Goal: Task Accomplishment & Management: Use online tool/utility

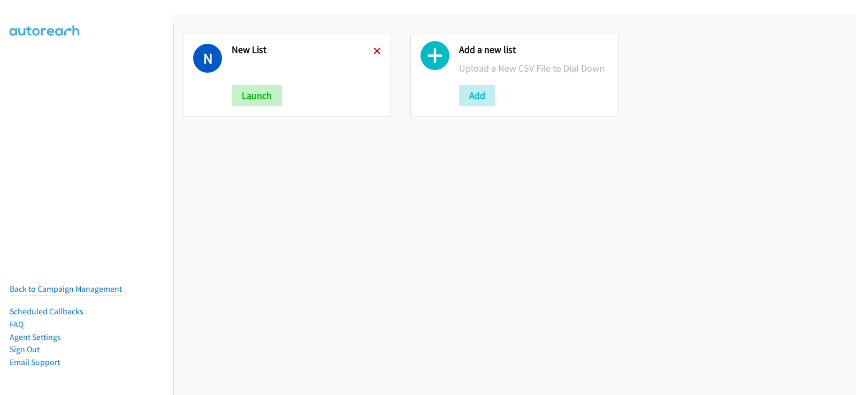
click at [376, 53] on icon at bounding box center [376, 51] width 7 height 7
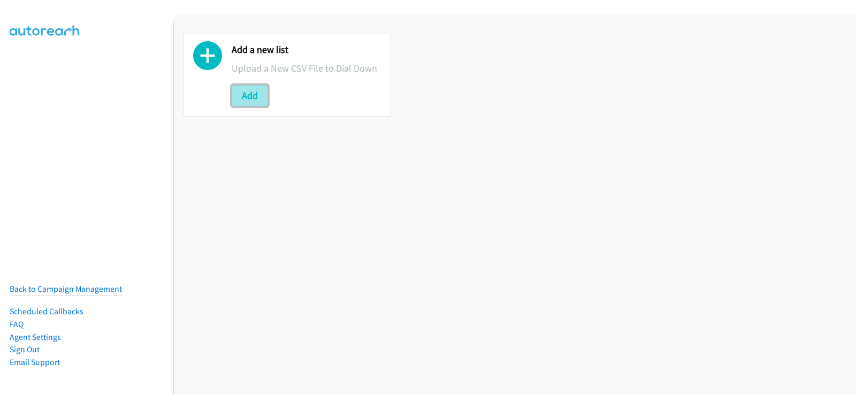
click at [254, 100] on button "Add" at bounding box center [250, 95] width 36 height 21
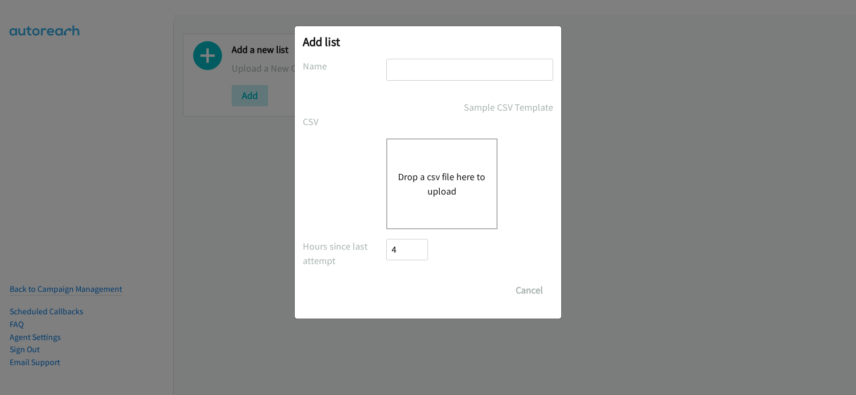
drag, startPoint x: 456, startPoint y: 72, endPoint x: 454, endPoint y: 80, distance: 9.0
click at [456, 72] on input "text" at bounding box center [469, 70] width 167 height 22
type input "new list"
click at [427, 177] on button "Drop a csv file here to upload" at bounding box center [442, 184] width 88 height 29
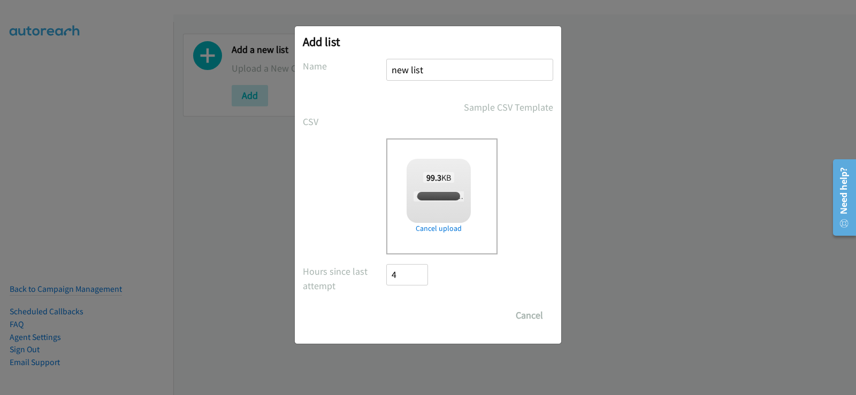
checkbox input "true"
click at [425, 320] on input "Save List" at bounding box center [414, 315] width 56 height 21
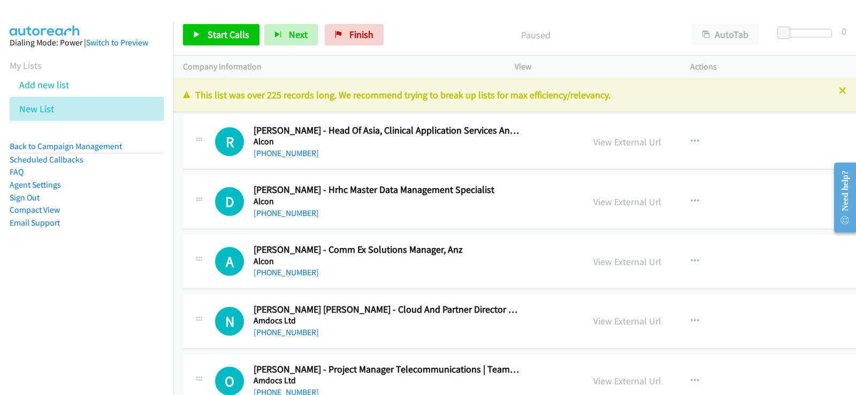
click at [839, 94] on icon at bounding box center [842, 91] width 7 height 7
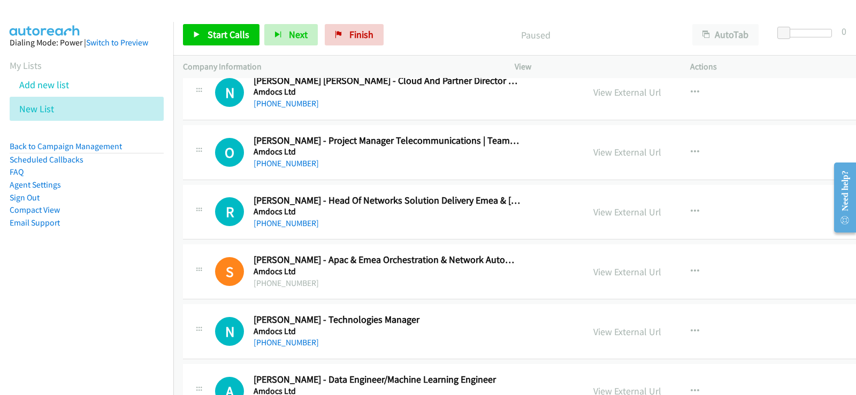
scroll to position [214, 0]
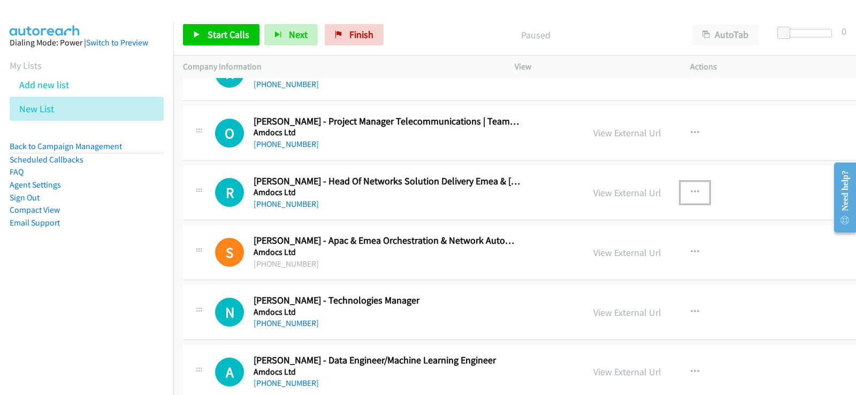
click at [691, 192] on icon "button" at bounding box center [695, 192] width 9 height 9
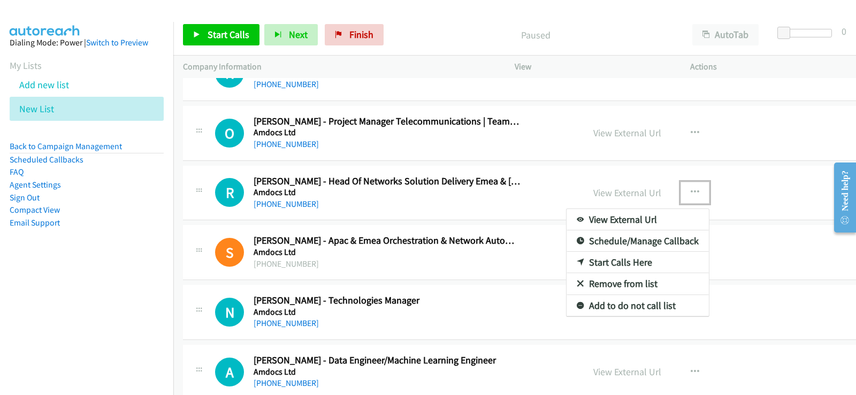
click at [567, 260] on link "Start Calls Here" at bounding box center [638, 262] width 142 height 21
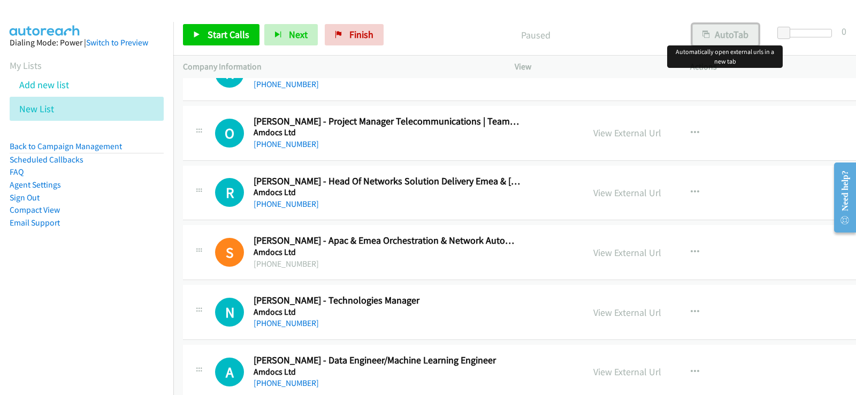
click at [723, 34] on button "AutoTab" at bounding box center [725, 34] width 66 height 21
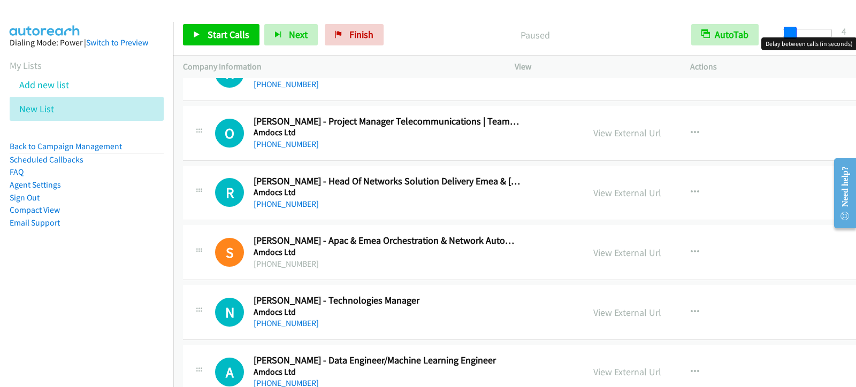
drag, startPoint x: 784, startPoint y: 34, endPoint x: 789, endPoint y: 30, distance: 6.2
click at [789, 30] on span at bounding box center [790, 33] width 13 height 13
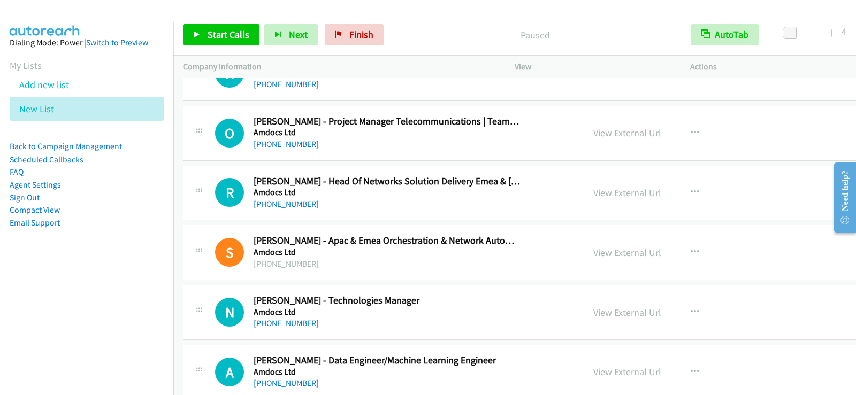
drag, startPoint x: 143, startPoint y: 291, endPoint x: 159, endPoint y: 286, distance: 17.3
click at [143, 290] on nav "Dialing Mode: Power | Switch to Preview My Lists Add new list New List Back to …" at bounding box center [87, 219] width 174 height 395
click at [593, 130] on link "View External Url" at bounding box center [627, 133] width 68 height 12
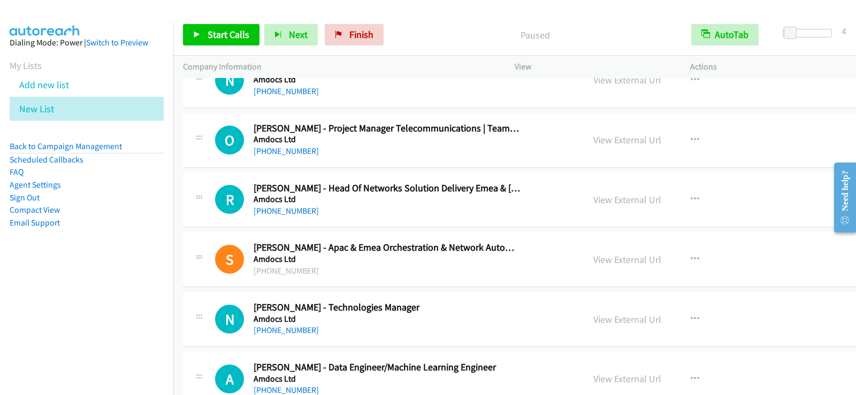
scroll to position [214, 0]
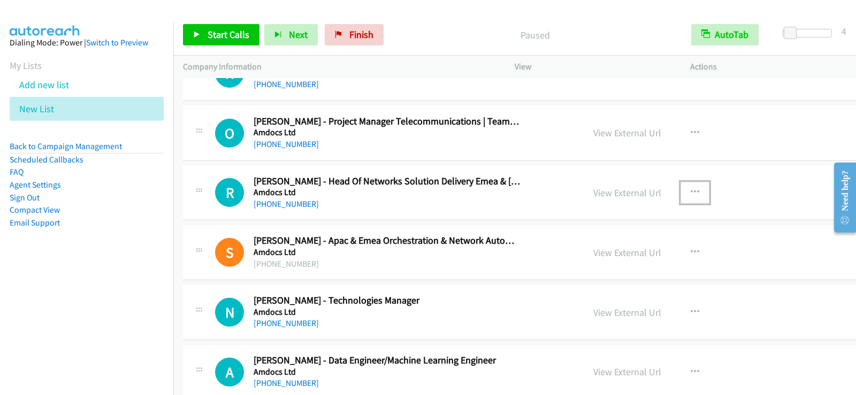
click at [691, 190] on icon "button" at bounding box center [695, 192] width 9 height 9
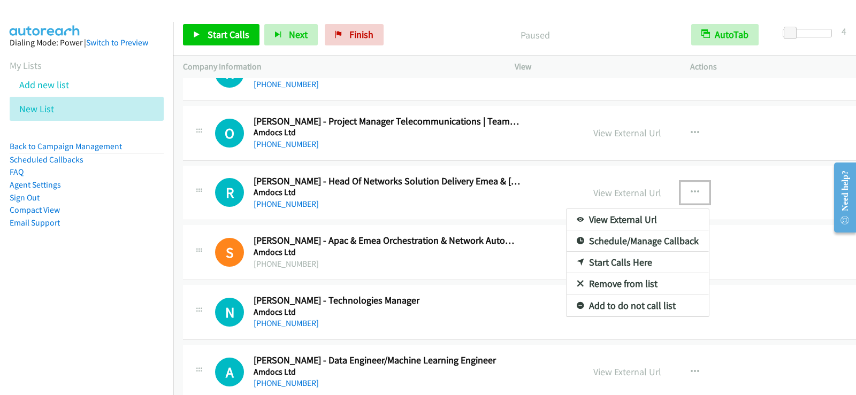
click at [574, 258] on link "Start Calls Here" at bounding box center [638, 262] width 142 height 21
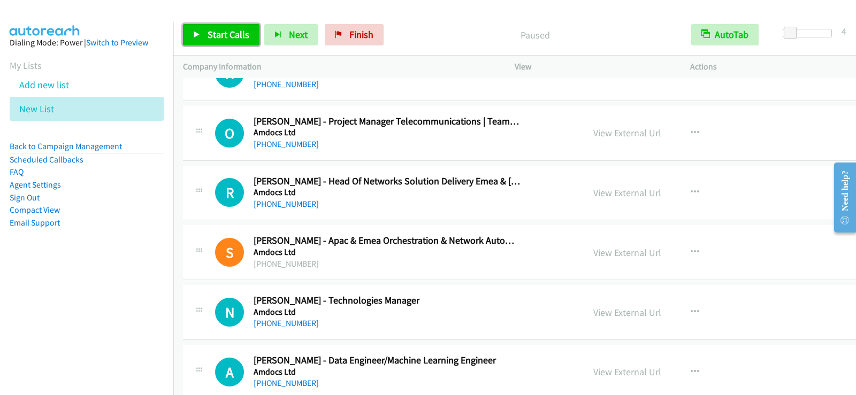
click at [212, 32] on span "Start Calls" at bounding box center [229, 34] width 42 height 12
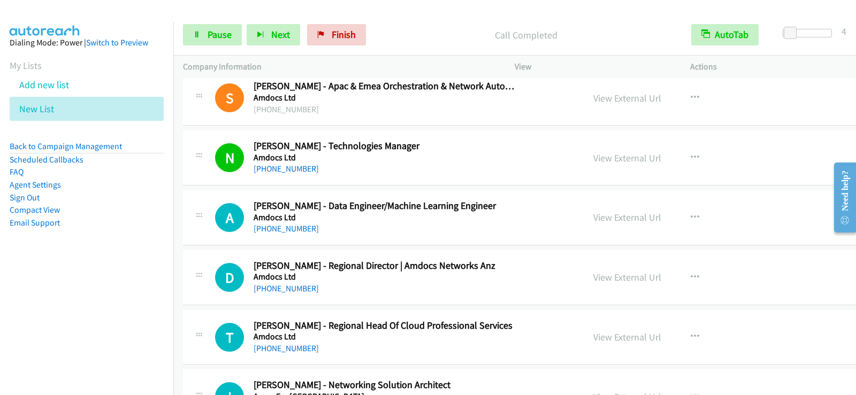
scroll to position [374, 0]
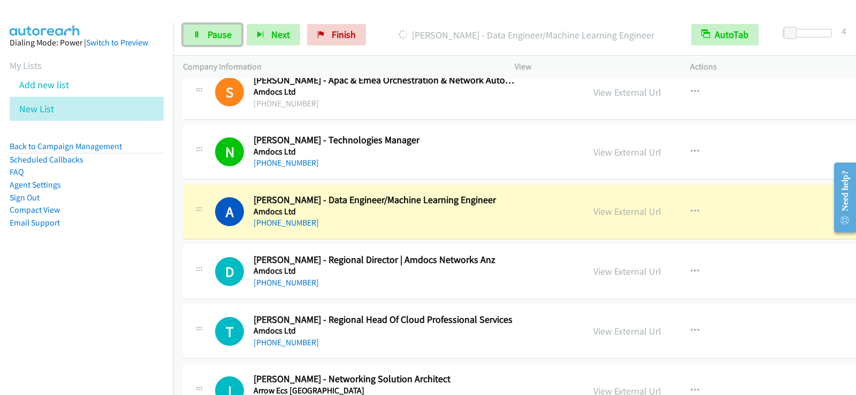
drag, startPoint x: 223, startPoint y: 37, endPoint x: 316, endPoint y: 3, distance: 99.2
click at [224, 36] on span "Pause" at bounding box center [220, 34] width 24 height 12
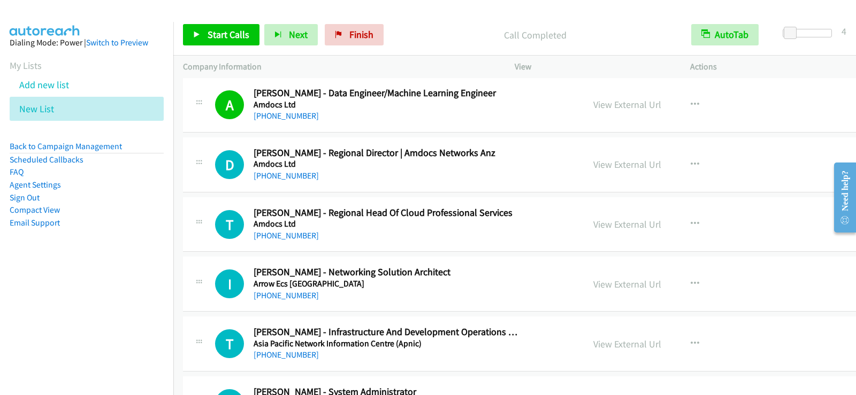
scroll to position [535, 0]
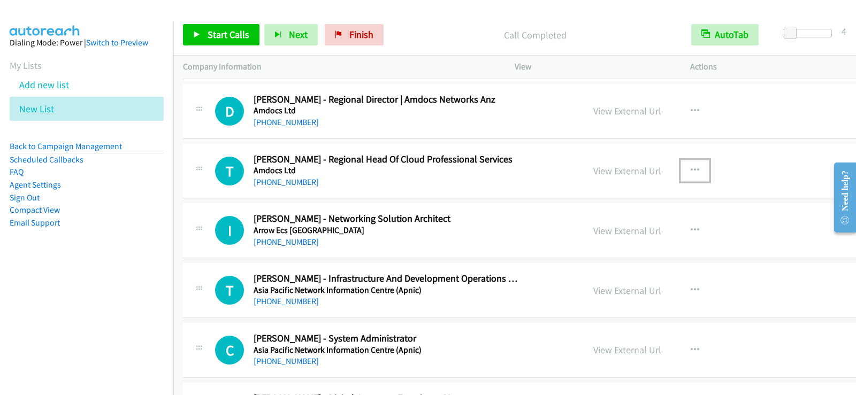
click at [681, 168] on button "button" at bounding box center [695, 170] width 29 height 21
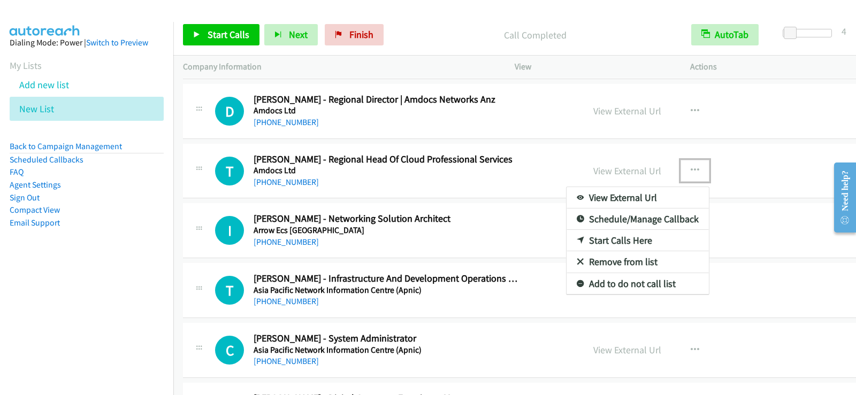
click at [567, 236] on link "Start Calls Here" at bounding box center [638, 240] width 142 height 21
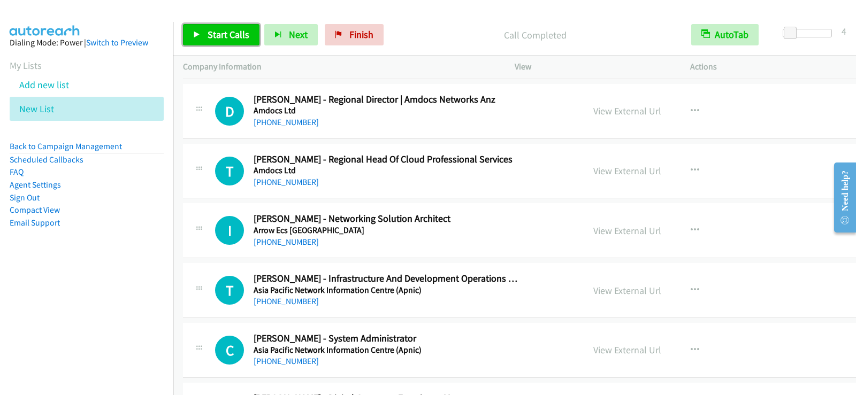
click at [217, 27] on link "Start Calls" at bounding box center [221, 34] width 77 height 21
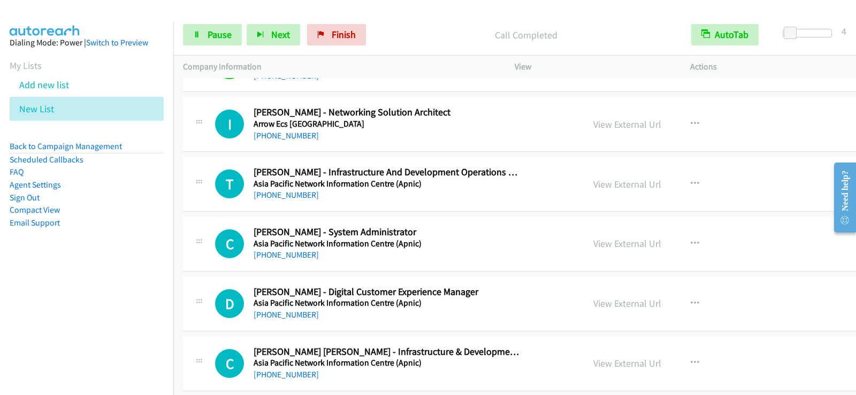
scroll to position [642, 0]
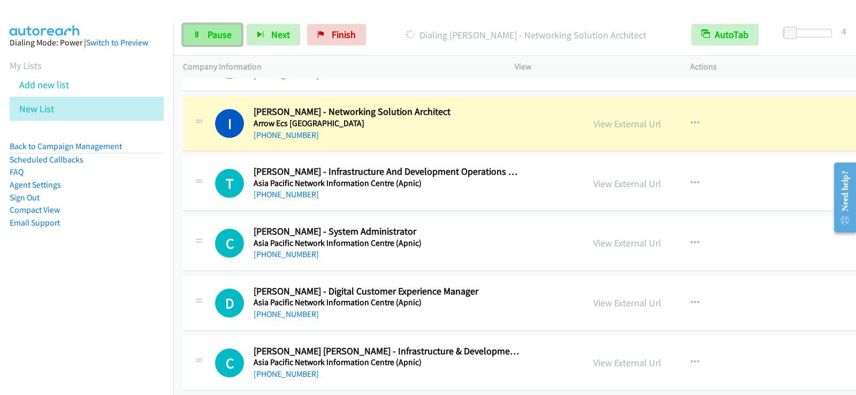
click at [217, 31] on span "Pause" at bounding box center [220, 34] width 24 height 12
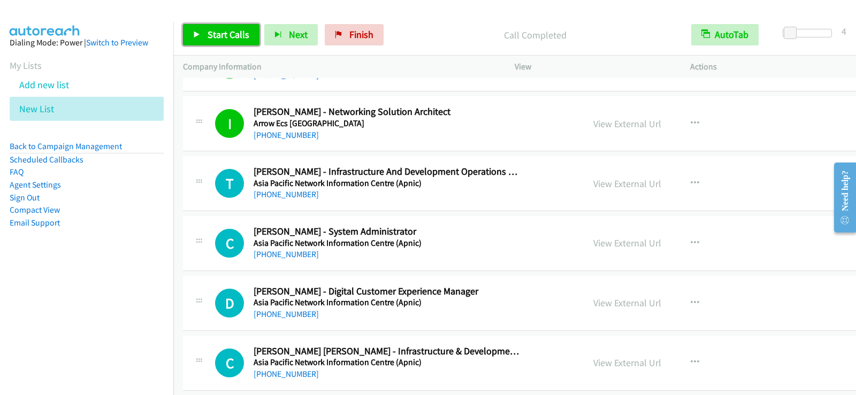
click at [225, 30] on span "Start Calls" at bounding box center [229, 34] width 42 height 12
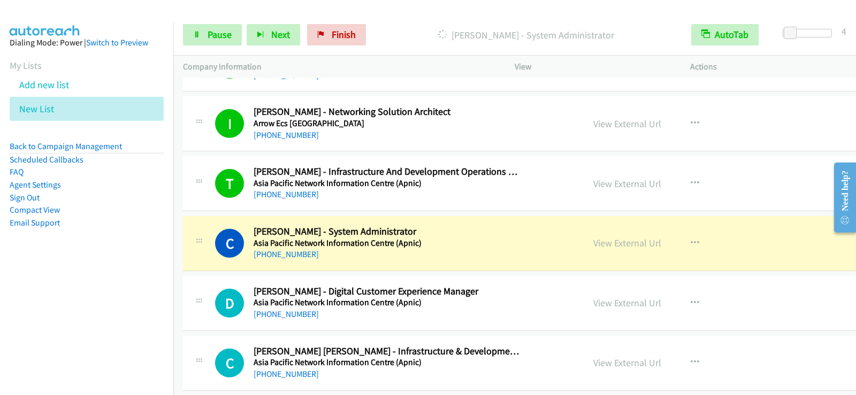
drag, startPoint x: 44, startPoint y: 275, endPoint x: 175, endPoint y: 276, distance: 131.6
click at [44, 275] on aside "Dialing Mode: Power | Switch to Preview My Lists Add new list New List Back to …" at bounding box center [86, 150] width 173 height 256
click at [202, 34] on link "Pause" at bounding box center [212, 34] width 59 height 21
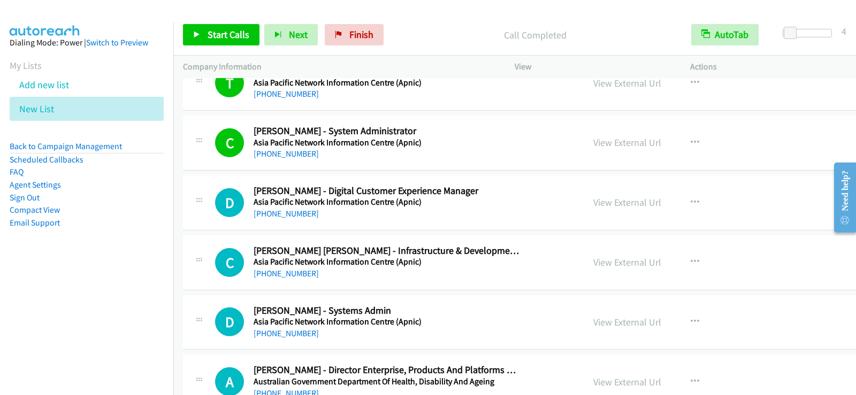
scroll to position [749, 0]
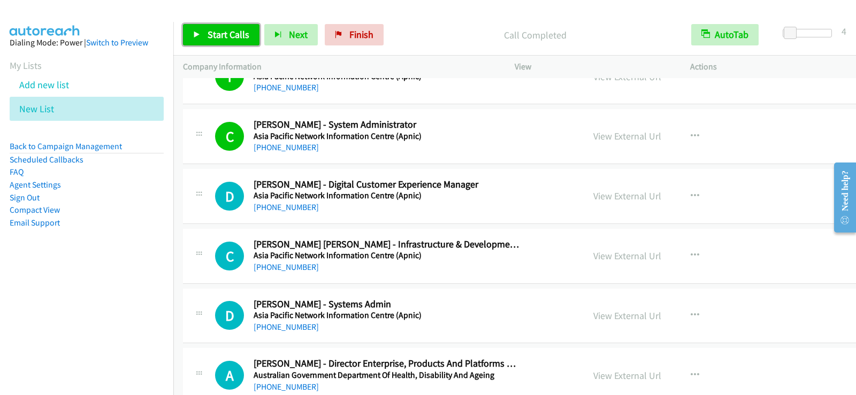
click at [213, 32] on span "Start Calls" at bounding box center [229, 34] width 42 height 12
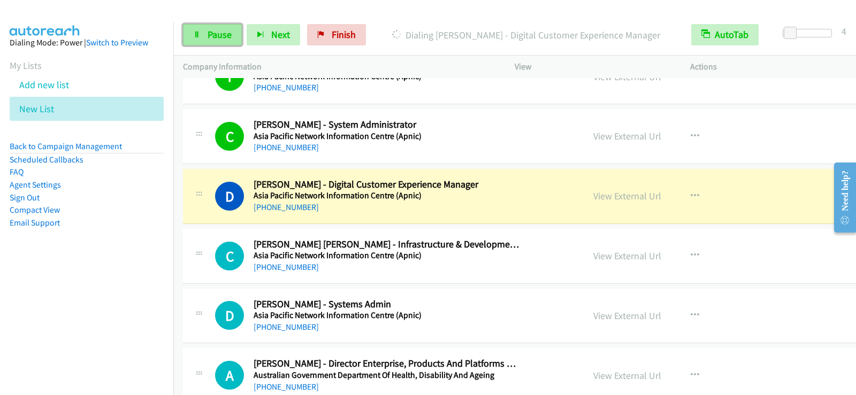
click at [221, 37] on span "Pause" at bounding box center [220, 34] width 24 height 12
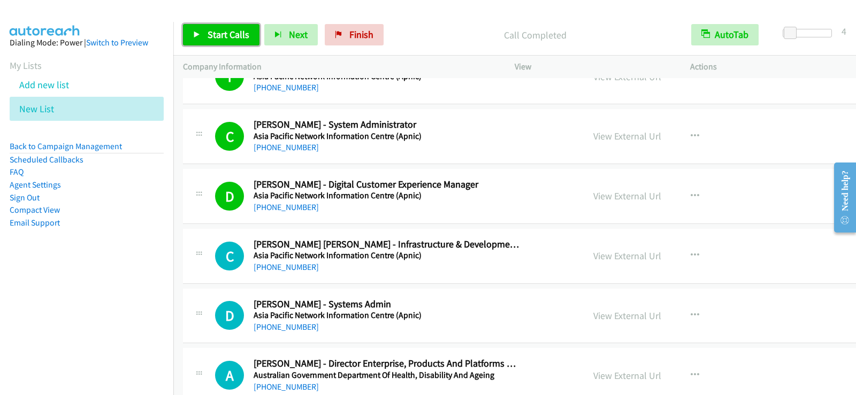
click at [224, 40] on span "Start Calls" at bounding box center [229, 34] width 42 height 12
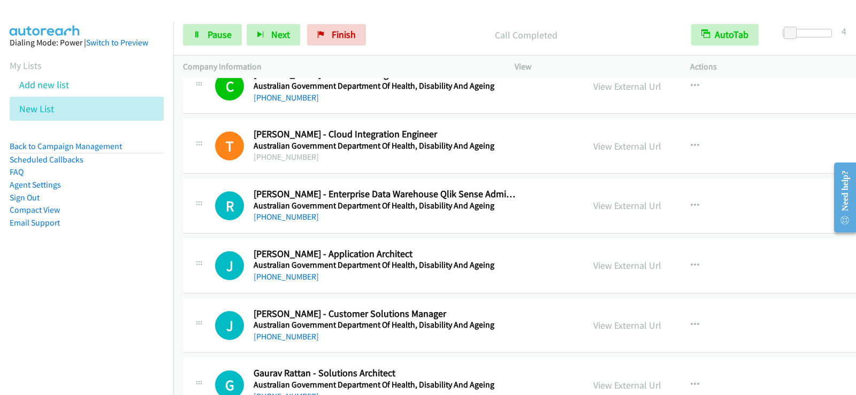
scroll to position [1391, 0]
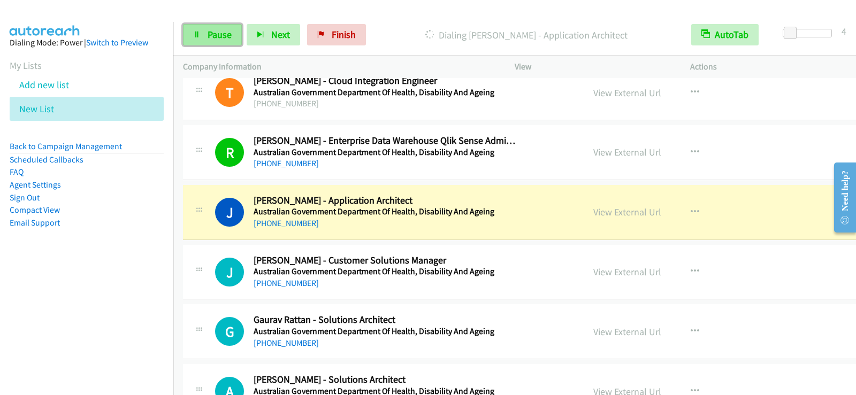
click at [204, 31] on link "Pause" at bounding box center [212, 34] width 59 height 21
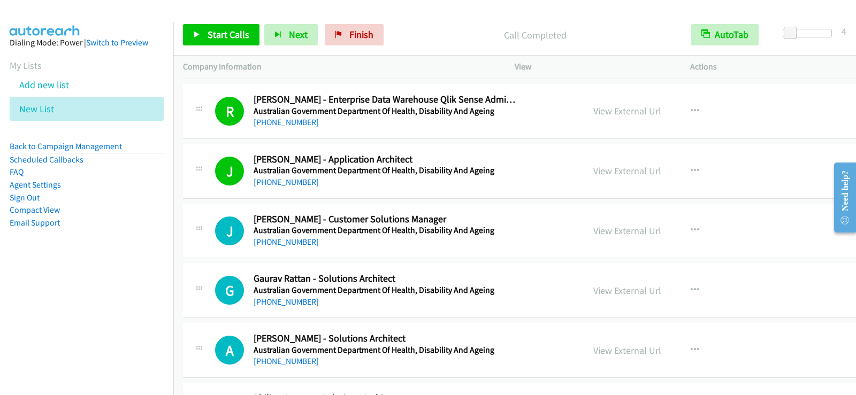
scroll to position [1444, 0]
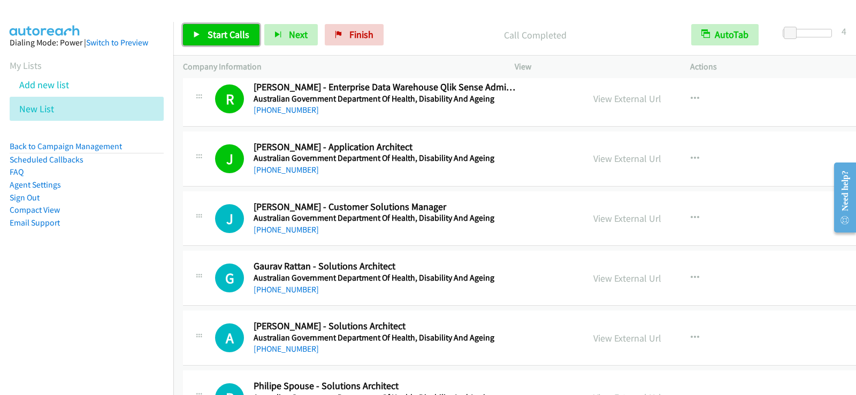
click at [227, 30] on span "Start Calls" at bounding box center [229, 34] width 42 height 12
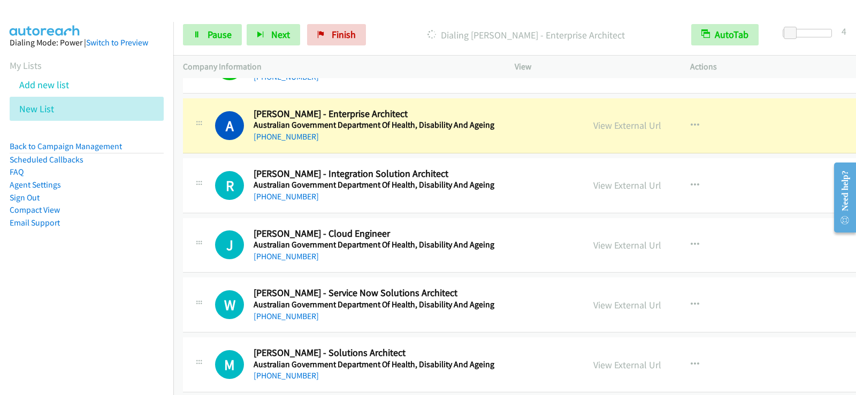
scroll to position [2097, 0]
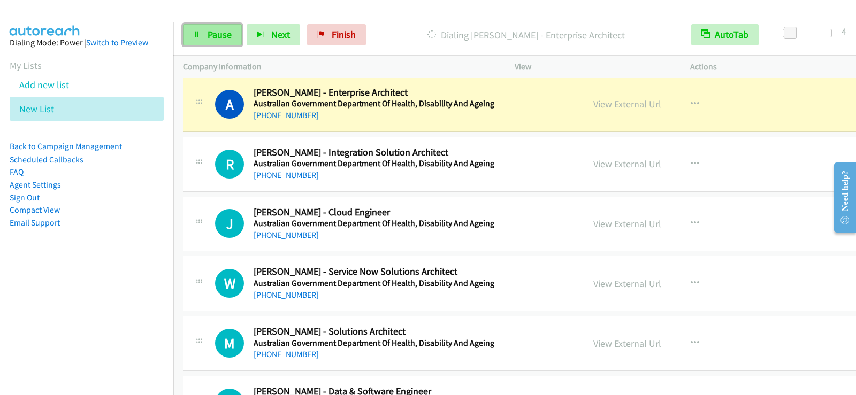
click at [220, 36] on span "Pause" at bounding box center [220, 34] width 24 height 12
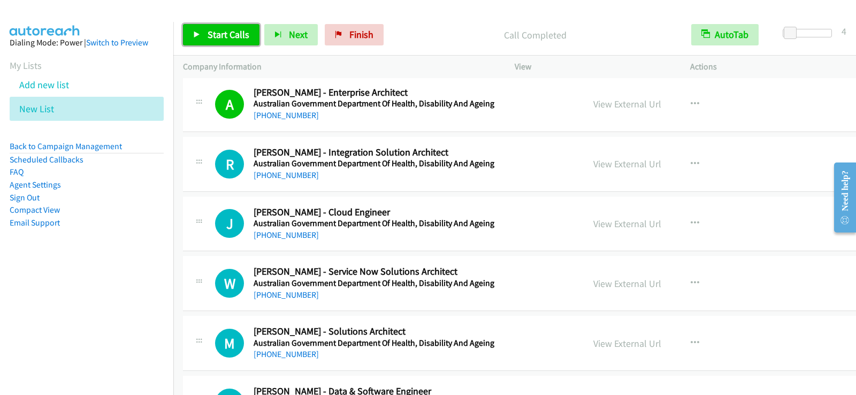
click at [213, 35] on span "Start Calls" at bounding box center [229, 34] width 42 height 12
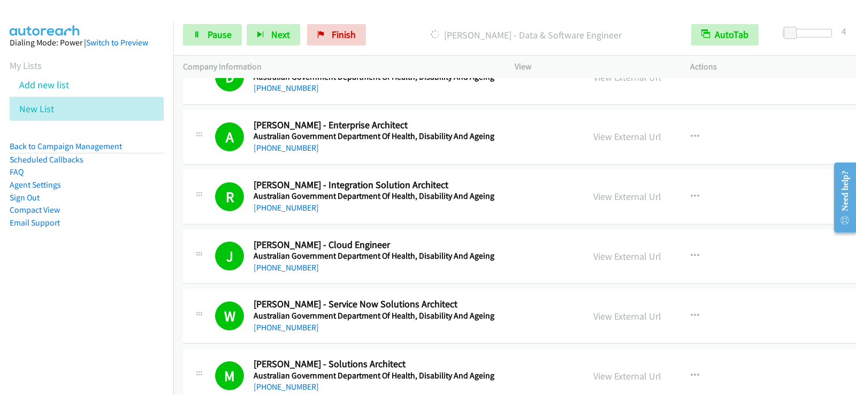
scroll to position [2012, 0]
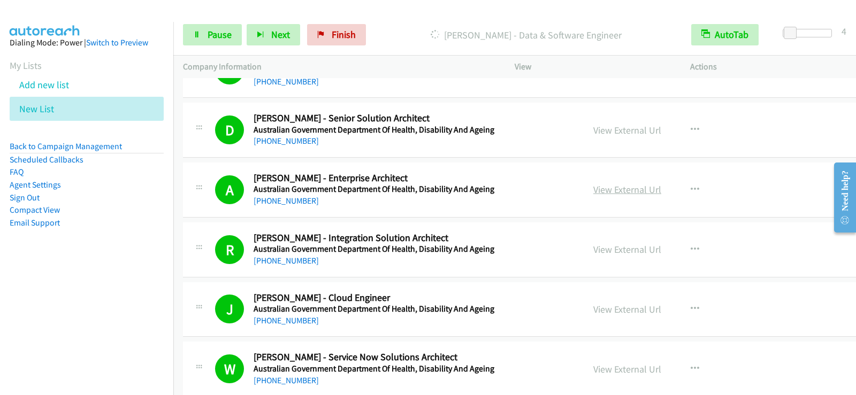
click at [593, 189] on link "View External Url" at bounding box center [627, 190] width 68 height 12
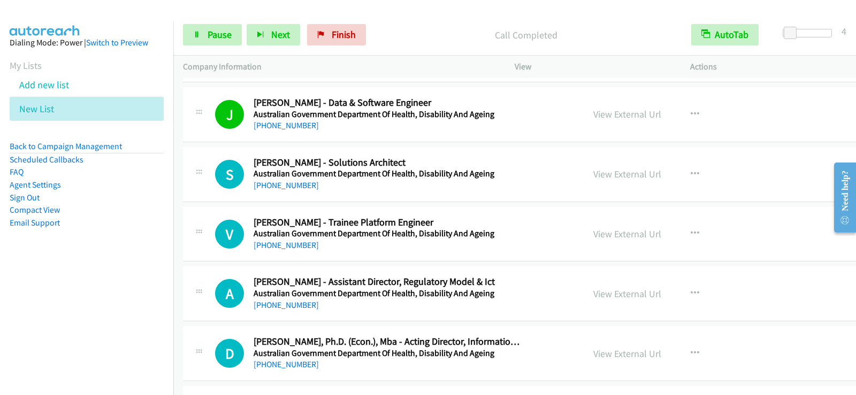
scroll to position [2440, 0]
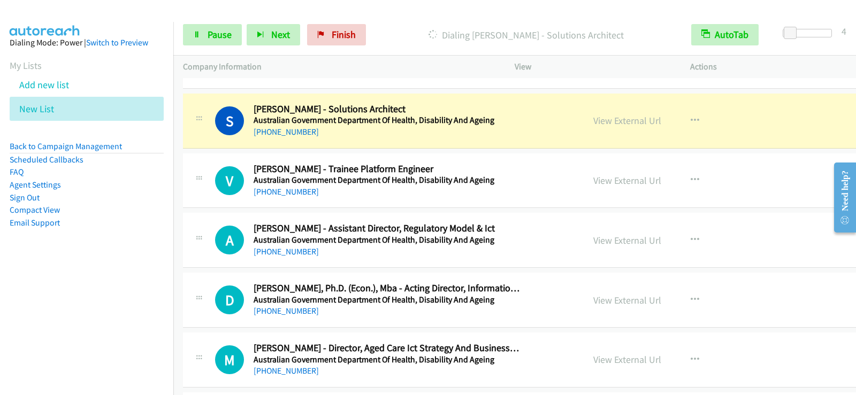
click at [143, 278] on nav "Dialing Mode: Power | Switch to Preview My Lists Add new list New List Back to …" at bounding box center [87, 219] width 174 height 395
click at [221, 28] on link "Pause" at bounding box center [212, 34] width 59 height 21
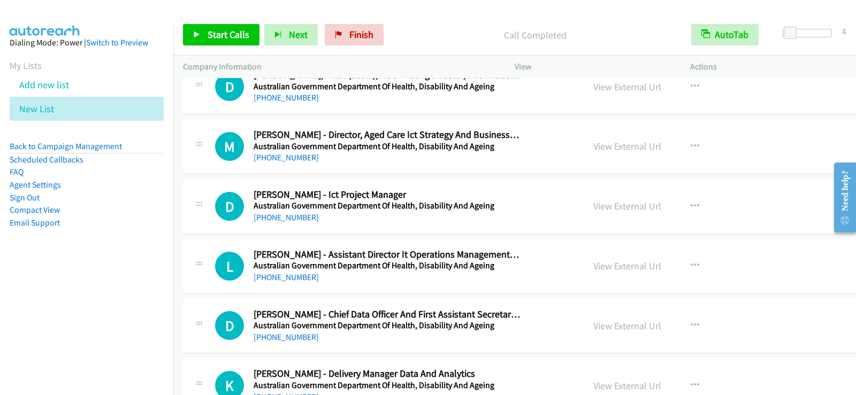
scroll to position [2654, 0]
click at [691, 208] on icon "button" at bounding box center [695, 206] width 9 height 9
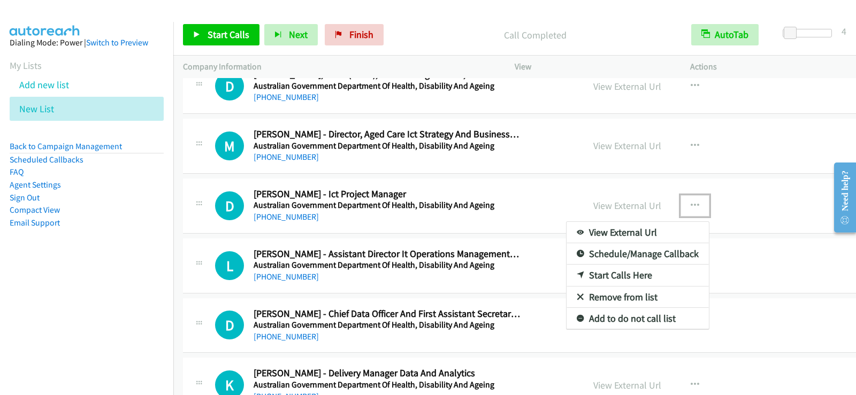
click at [567, 276] on link "Start Calls Here" at bounding box center [638, 275] width 142 height 21
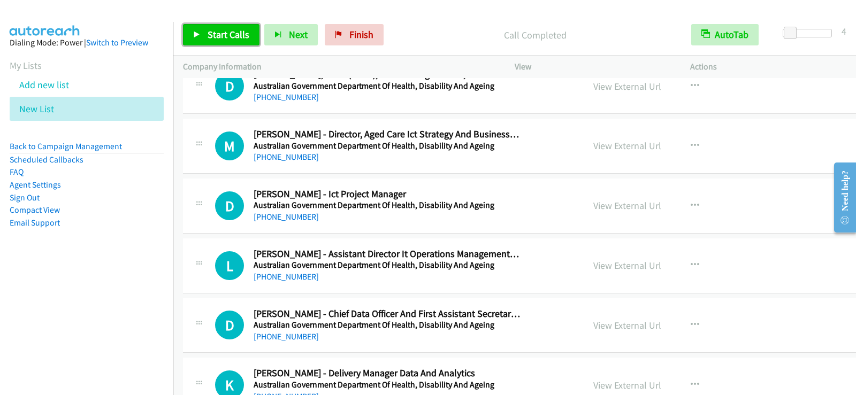
click at [211, 34] on span "Start Calls" at bounding box center [229, 34] width 42 height 12
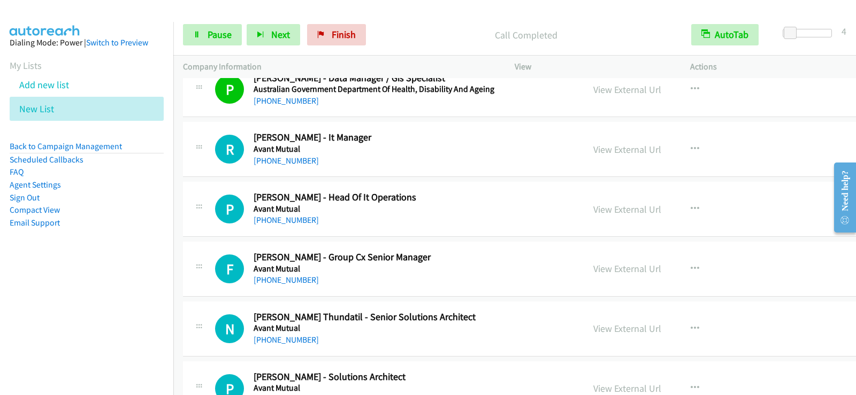
scroll to position [3242, 0]
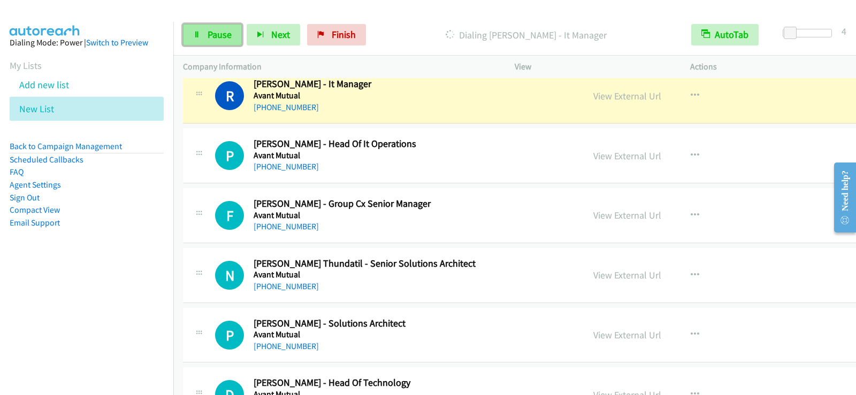
click at [230, 37] on span "Pause" at bounding box center [220, 34] width 24 height 12
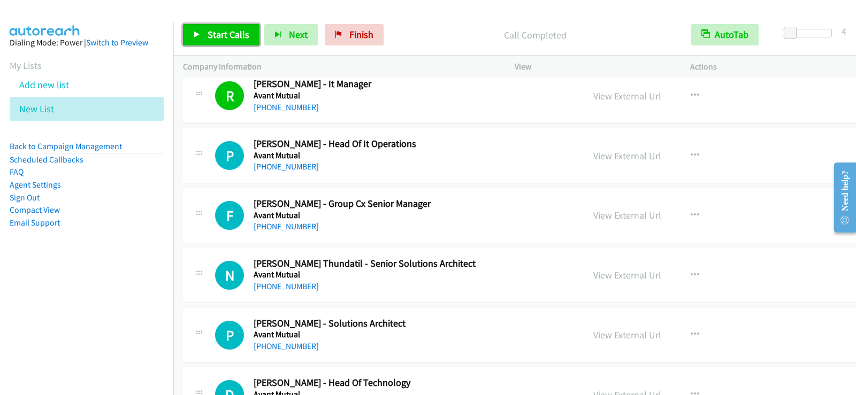
click at [230, 43] on link "Start Calls" at bounding box center [221, 34] width 77 height 21
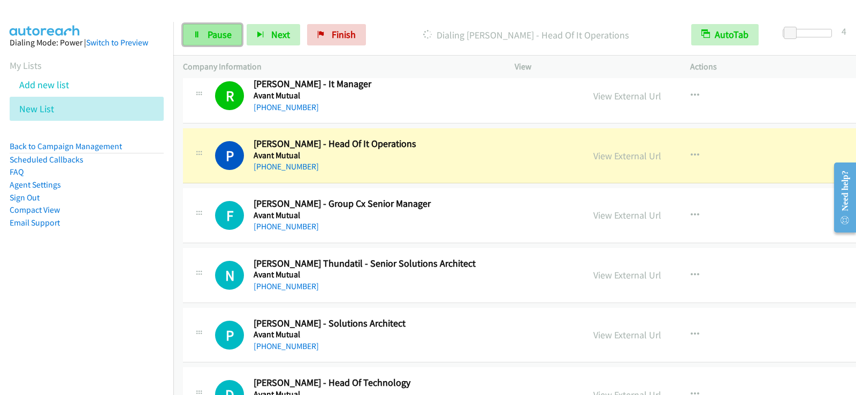
click at [228, 31] on span "Pause" at bounding box center [220, 34] width 24 height 12
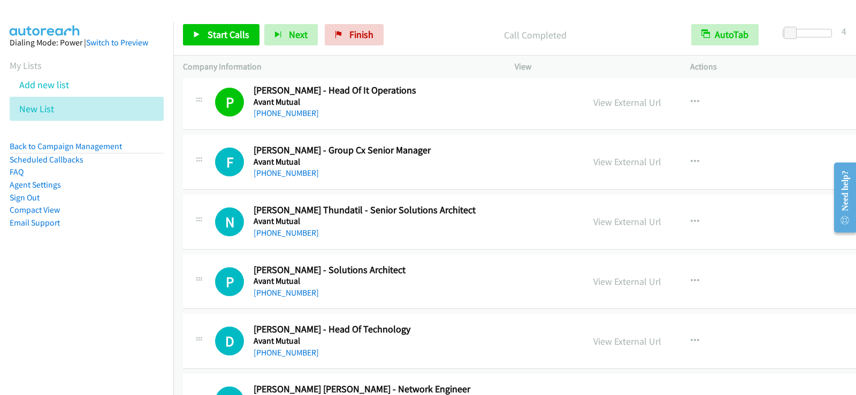
scroll to position [3349, 0]
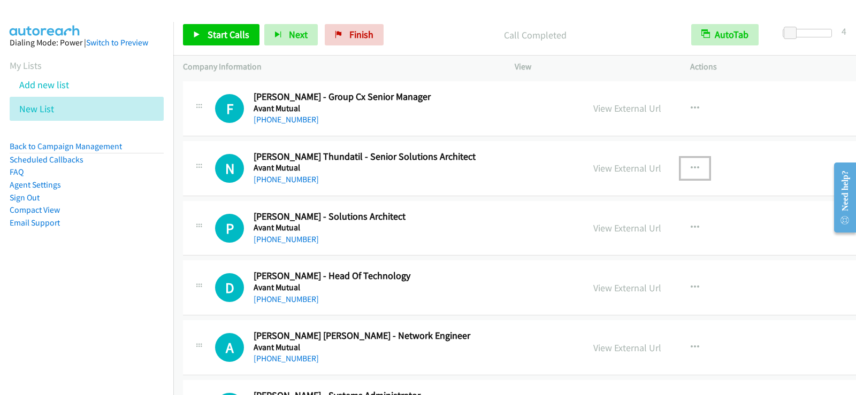
click at [691, 165] on icon "button" at bounding box center [695, 168] width 9 height 9
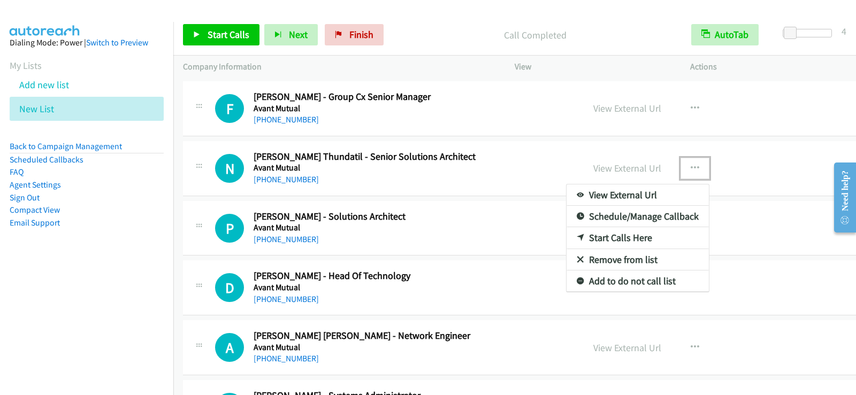
click at [567, 241] on link "Start Calls Here" at bounding box center [638, 237] width 142 height 21
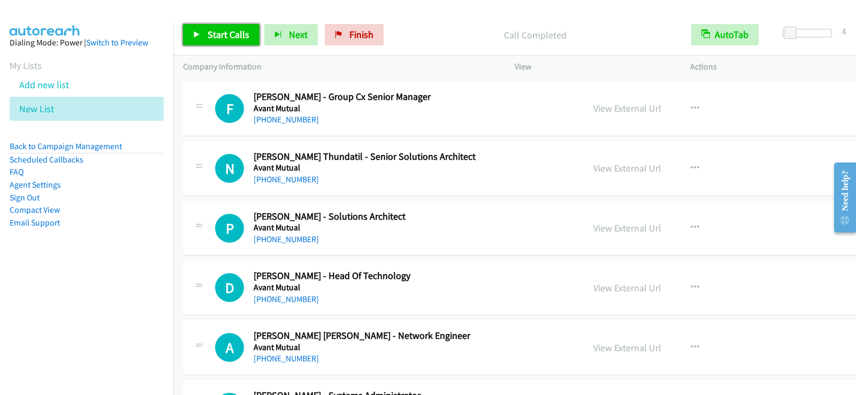
click at [205, 32] on link "Start Calls" at bounding box center [221, 34] width 77 height 21
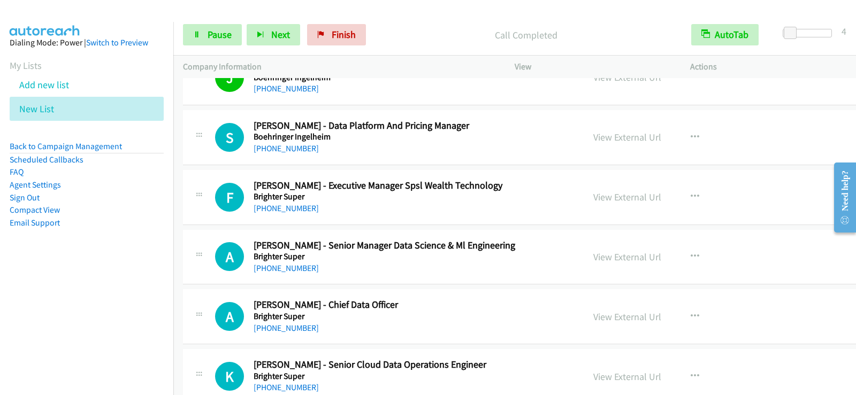
scroll to position [4654, 0]
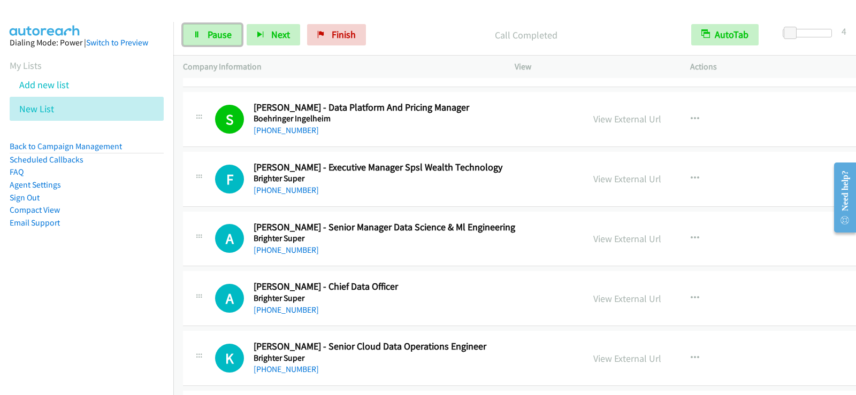
drag, startPoint x: 221, startPoint y: 33, endPoint x: 273, endPoint y: 113, distance: 95.6
click at [221, 33] on span "Pause" at bounding box center [220, 34] width 24 height 12
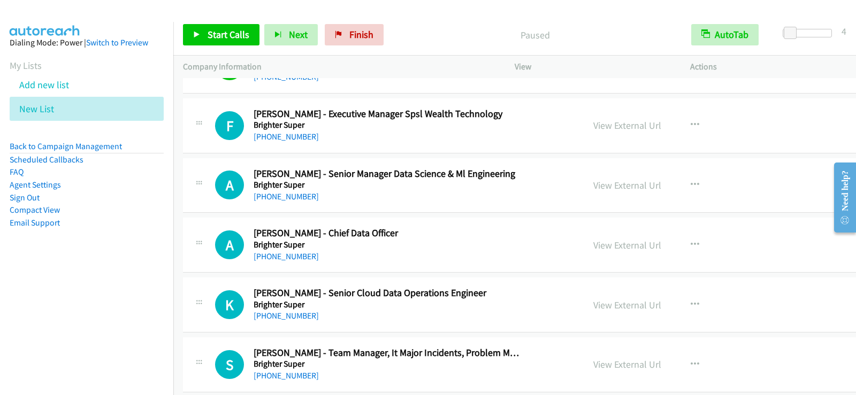
scroll to position [4761, 0]
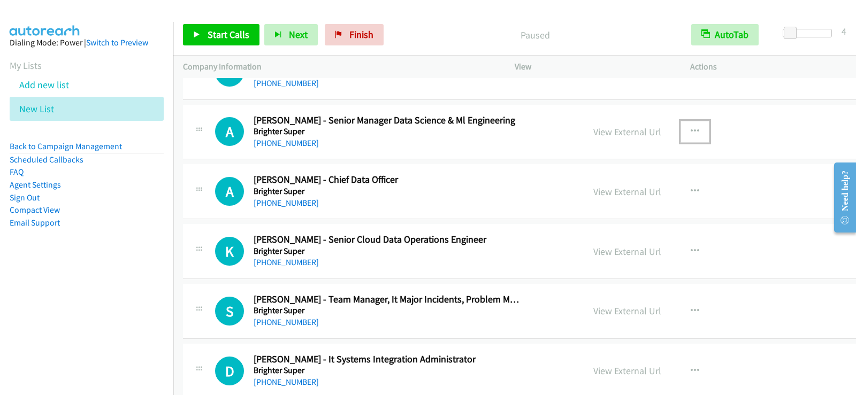
click at [681, 132] on button "button" at bounding box center [695, 131] width 29 height 21
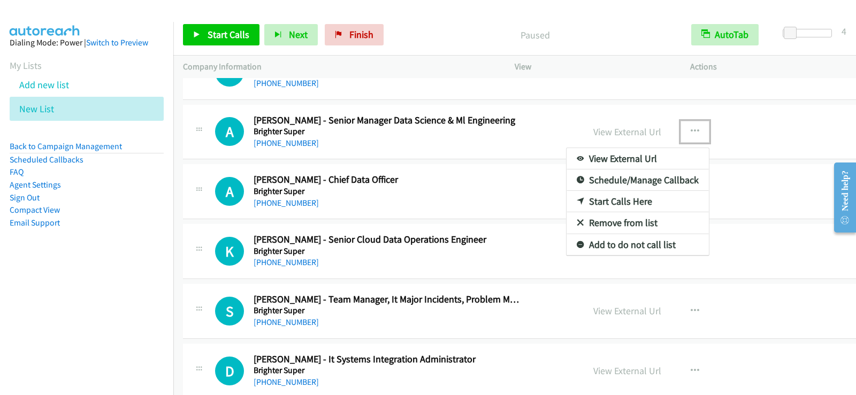
click at [400, 190] on div at bounding box center [428, 197] width 856 height 395
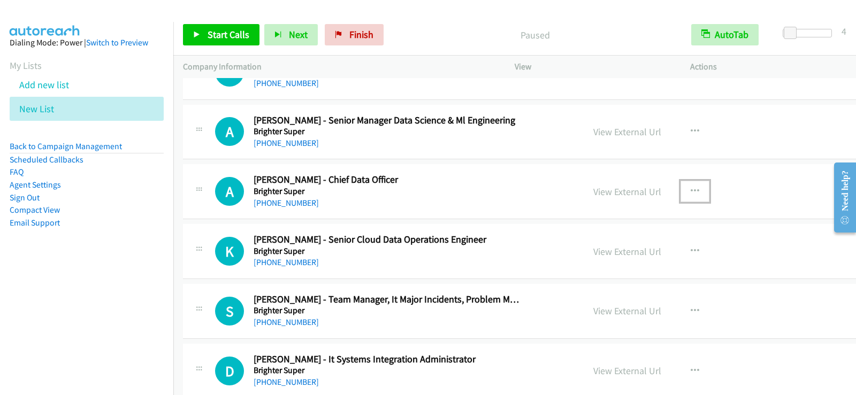
drag, startPoint x: 645, startPoint y: 188, endPoint x: 630, endPoint y: 195, distance: 16.7
click at [691, 188] on icon "button" at bounding box center [695, 191] width 9 height 9
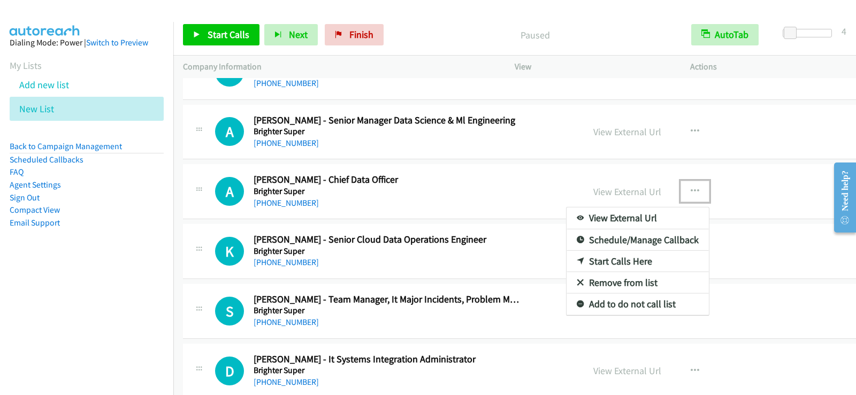
click at [567, 261] on link "Start Calls Here" at bounding box center [638, 261] width 142 height 21
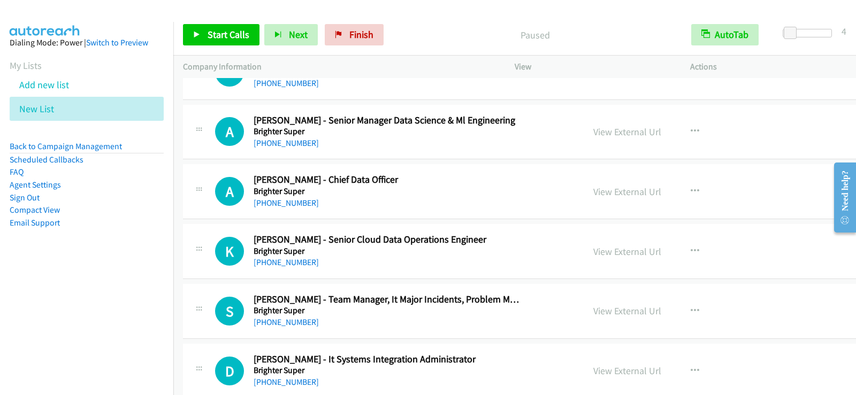
click at [211, 21] on div "Start Calls Pause Next Finish Paused AutoTab AutoTab 4" at bounding box center [514, 34] width 683 height 41
click at [209, 34] on span "Start Calls" at bounding box center [229, 34] width 42 height 12
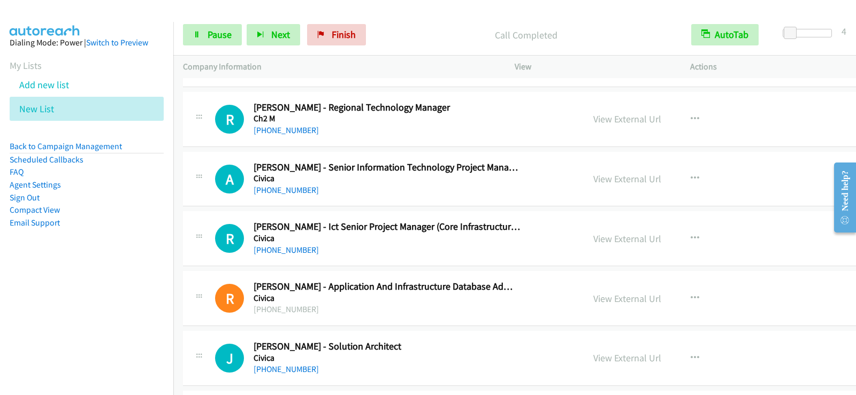
scroll to position [5318, 0]
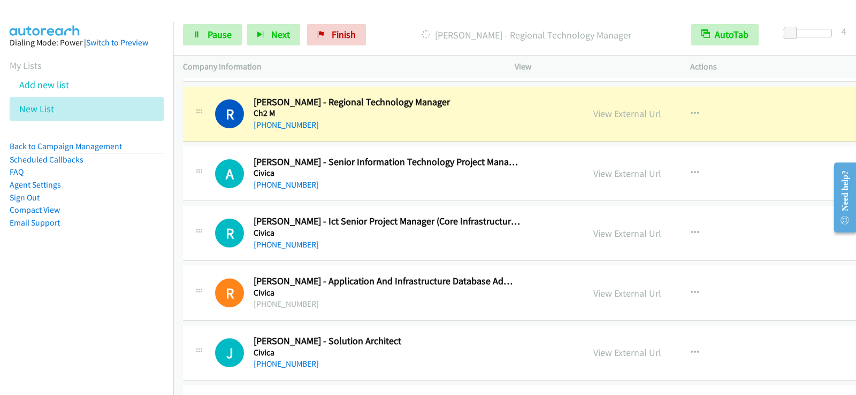
click at [536, 17] on div "Start Calls Pause Next Finish Dialing Ross Mcfarland - Regional Technology Mana…" at bounding box center [514, 34] width 683 height 41
click at [227, 34] on span "Pause" at bounding box center [220, 34] width 24 height 12
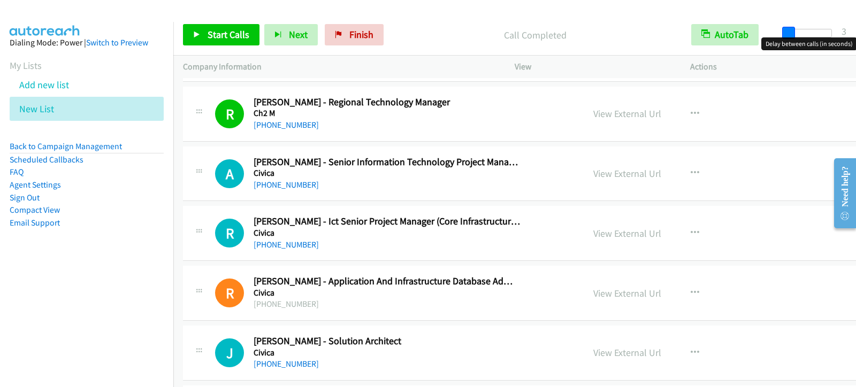
click at [787, 36] on span at bounding box center [788, 33] width 13 height 13
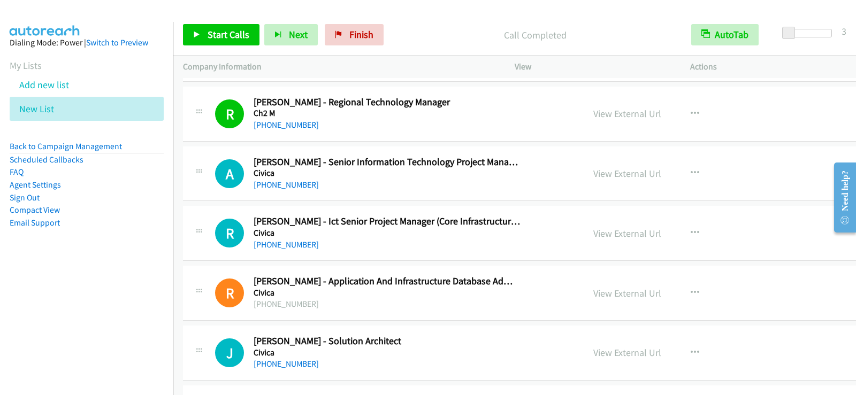
click at [222, 47] on div "Start Calls Pause Next Finish Call Completed AutoTab AutoTab 3" at bounding box center [514, 34] width 683 height 41
click at [222, 33] on span "Start Calls" at bounding box center [229, 34] width 42 height 12
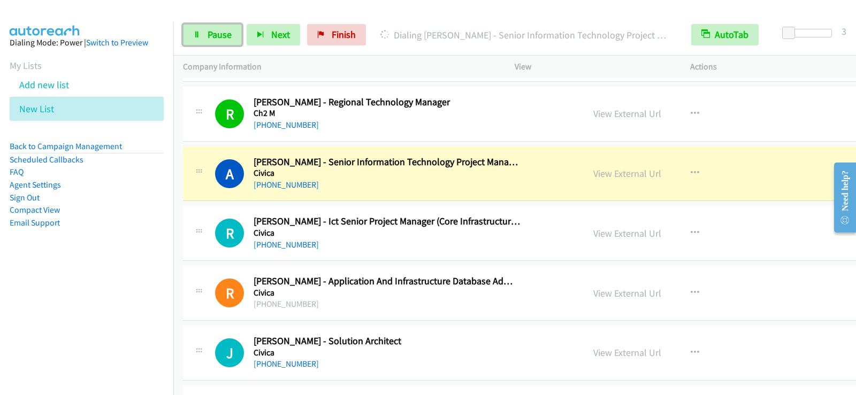
drag, startPoint x: 225, startPoint y: 32, endPoint x: 255, endPoint y: 1, distance: 43.1
click at [225, 31] on span "Pause" at bounding box center [220, 34] width 24 height 12
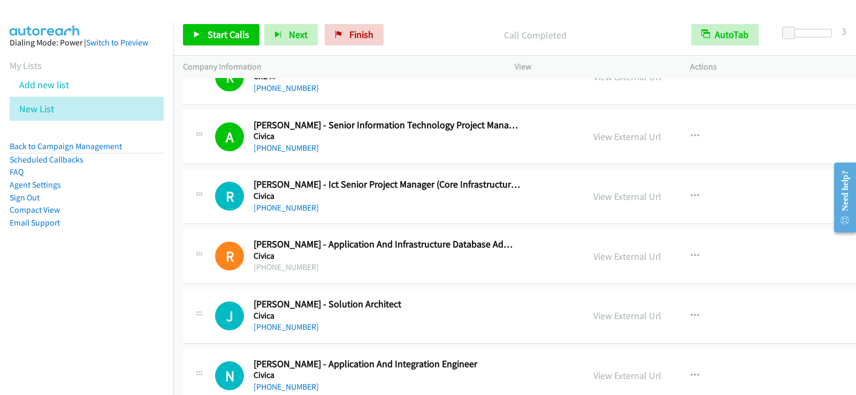
scroll to position [5371, 0]
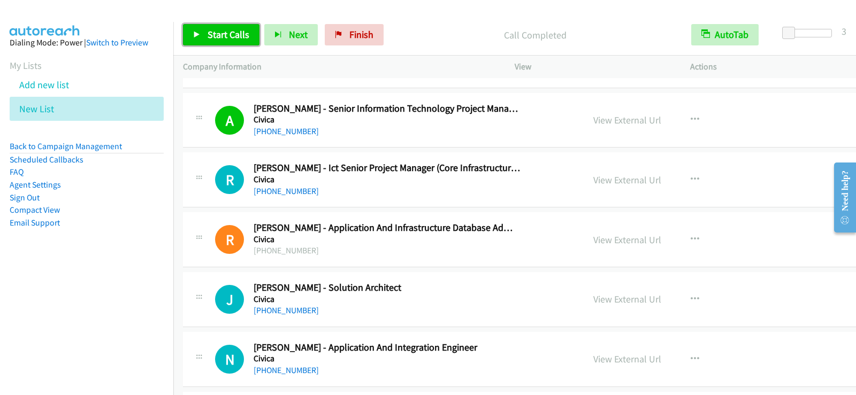
click at [229, 36] on span "Start Calls" at bounding box center [229, 34] width 42 height 12
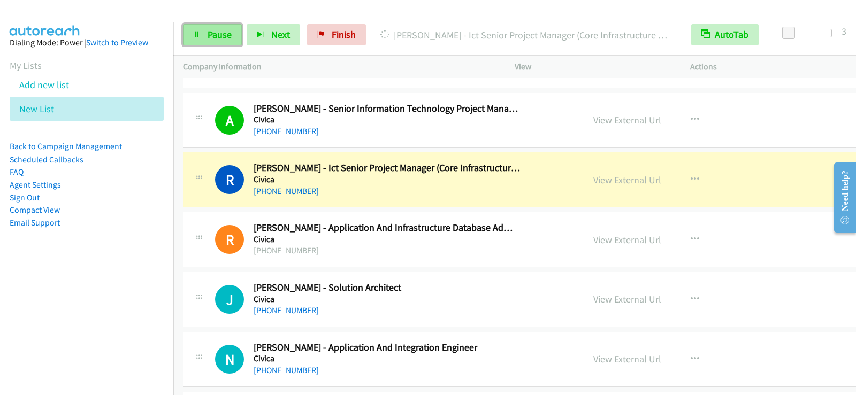
click at [208, 41] on link "Pause" at bounding box center [212, 34] width 59 height 21
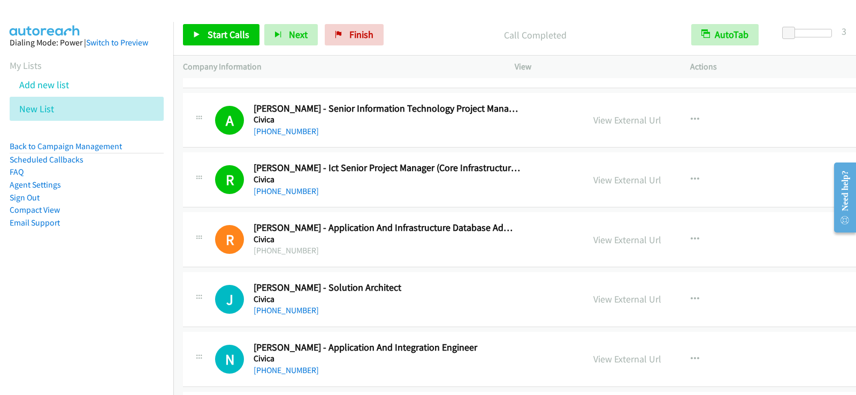
scroll to position [5532, 0]
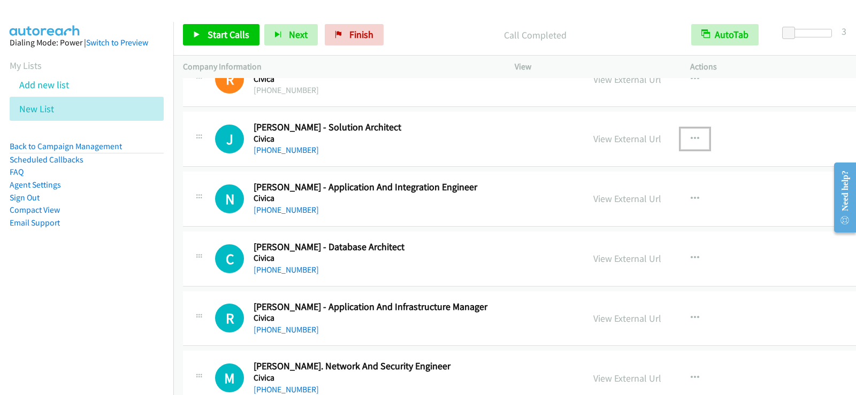
drag, startPoint x: 643, startPoint y: 137, endPoint x: 620, endPoint y: 163, distance: 34.8
click at [691, 137] on icon "button" at bounding box center [695, 139] width 9 height 9
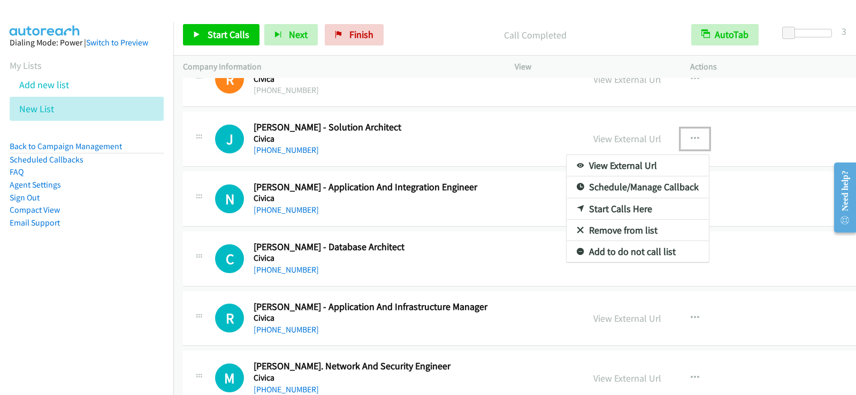
click at [567, 210] on link "Start Calls Here" at bounding box center [638, 208] width 142 height 21
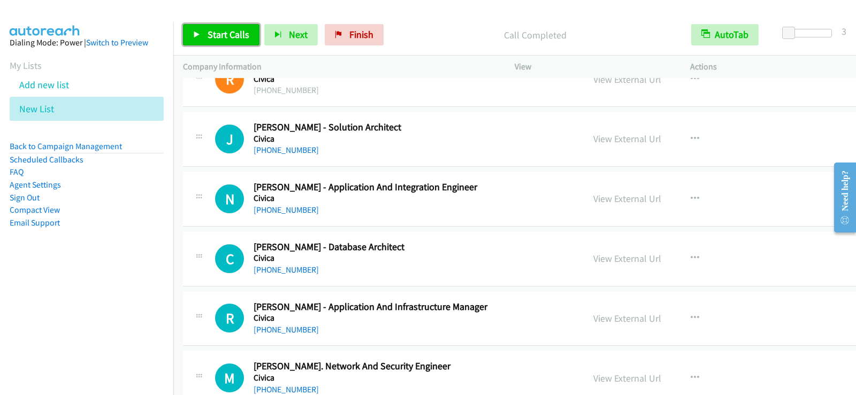
click at [207, 38] on link "Start Calls" at bounding box center [221, 34] width 77 height 21
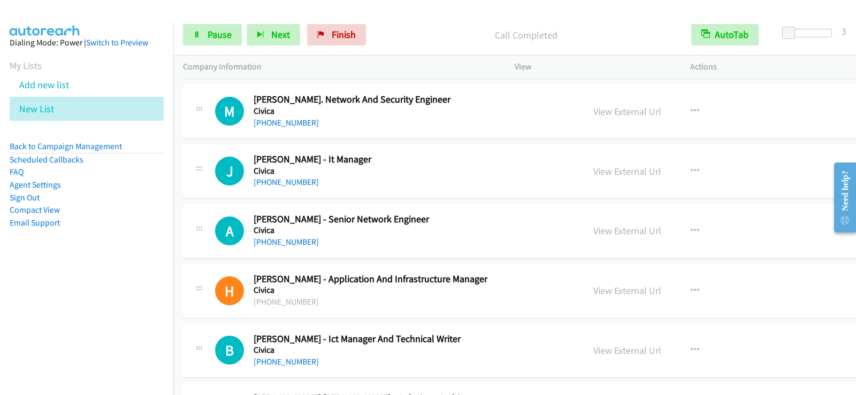
scroll to position [5799, 0]
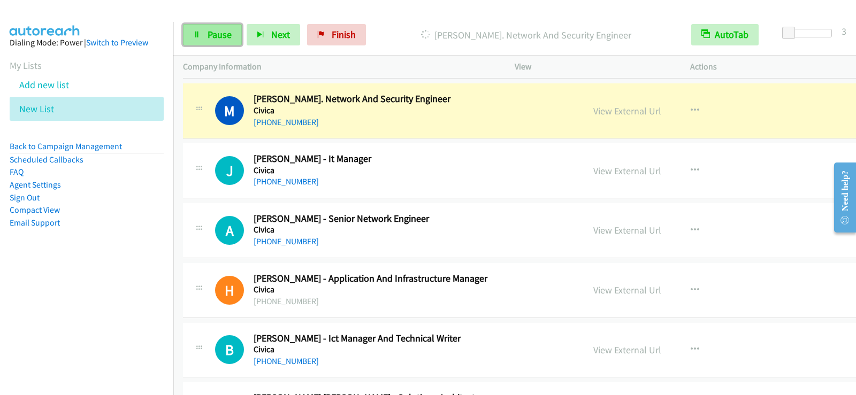
click at [225, 34] on span "Pause" at bounding box center [220, 34] width 24 height 12
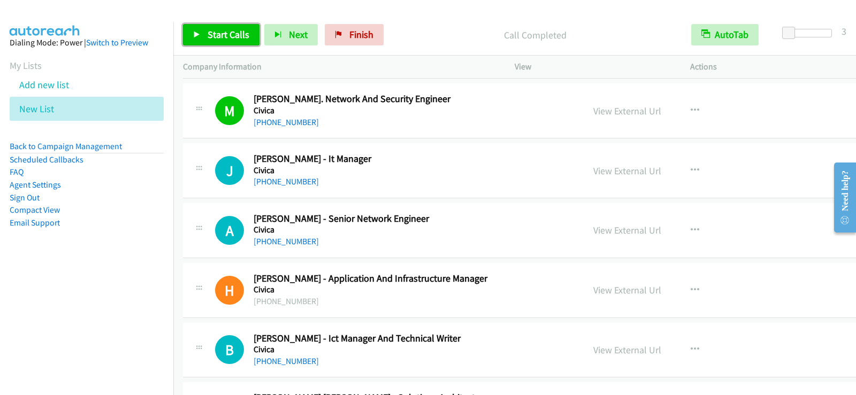
click at [220, 33] on span "Start Calls" at bounding box center [229, 34] width 42 height 12
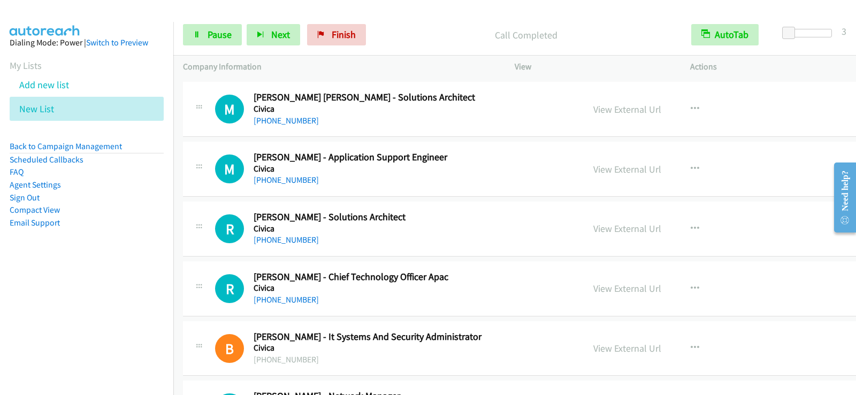
scroll to position [6099, 0]
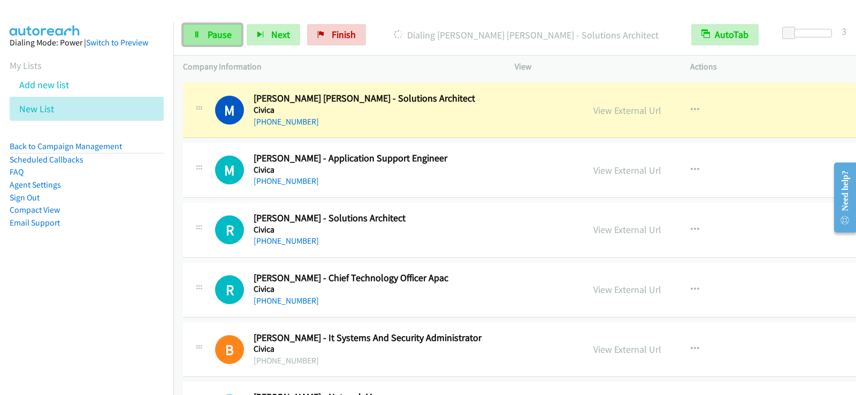
click at [215, 40] on span "Pause" at bounding box center [220, 34] width 24 height 12
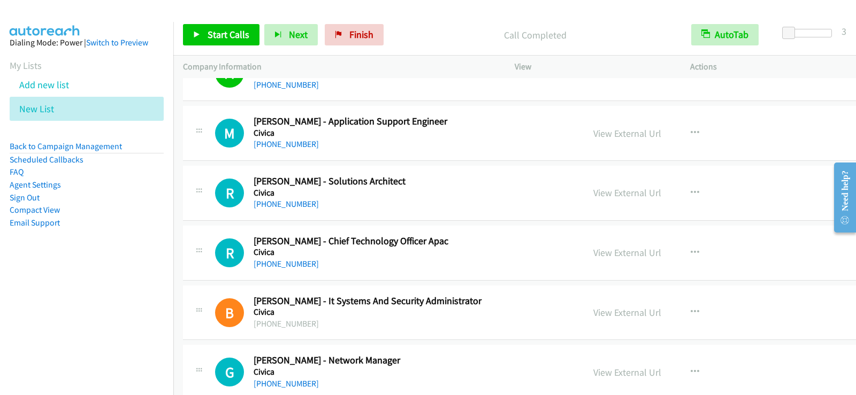
scroll to position [6152, 0]
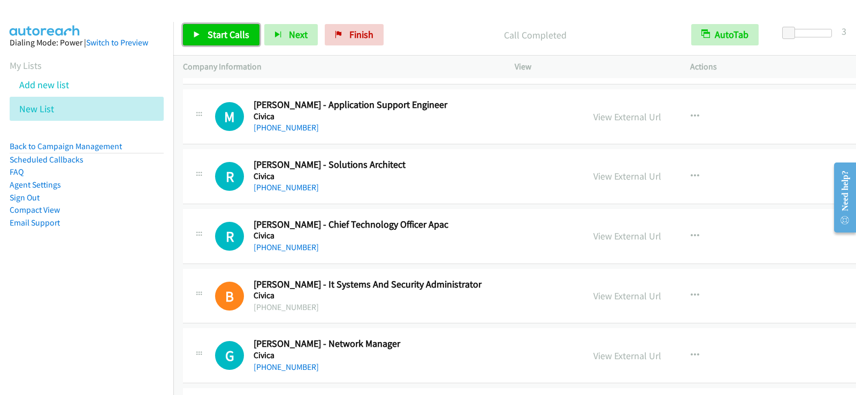
click at [210, 28] on span "Start Calls" at bounding box center [229, 34] width 42 height 12
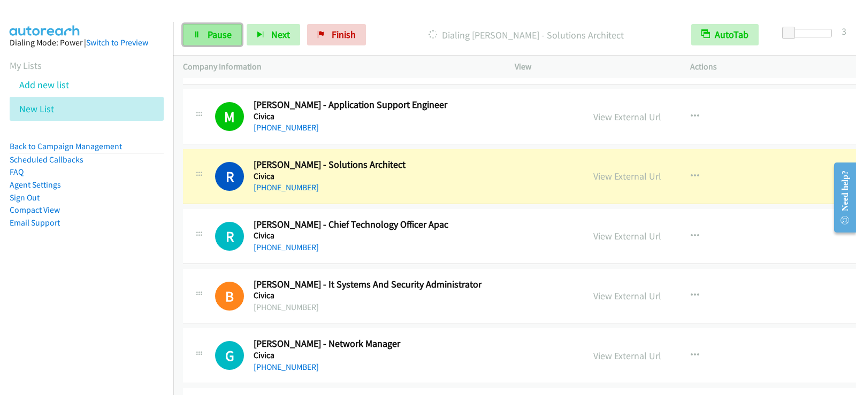
click at [212, 41] on link "Pause" at bounding box center [212, 34] width 59 height 21
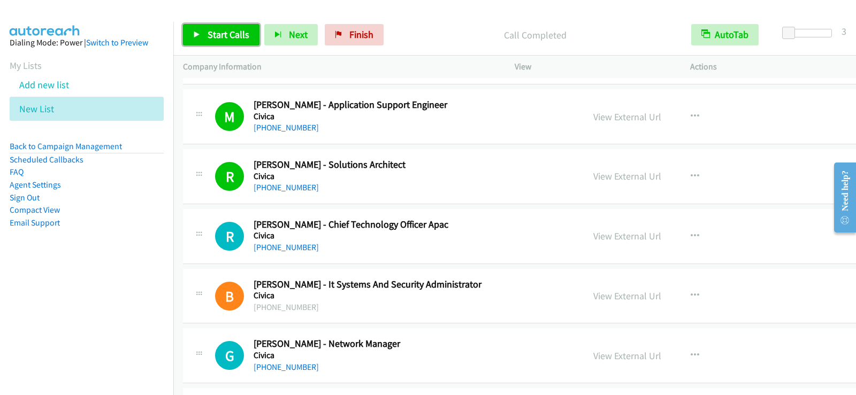
click at [229, 41] on link "Start Calls" at bounding box center [221, 34] width 77 height 21
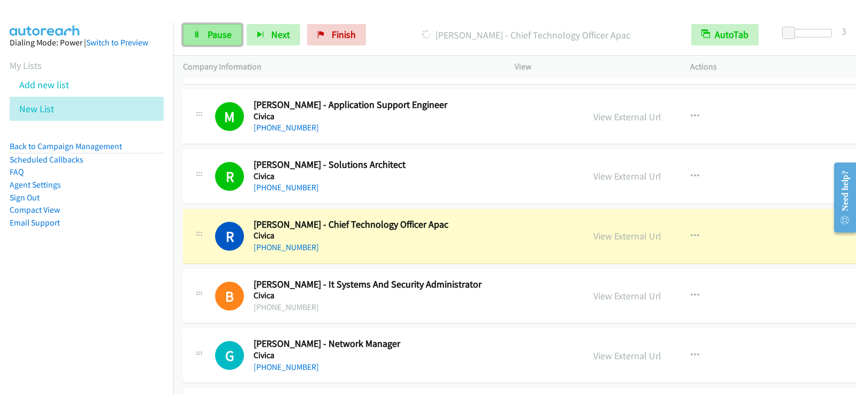
click at [193, 32] on link "Pause" at bounding box center [212, 34] width 59 height 21
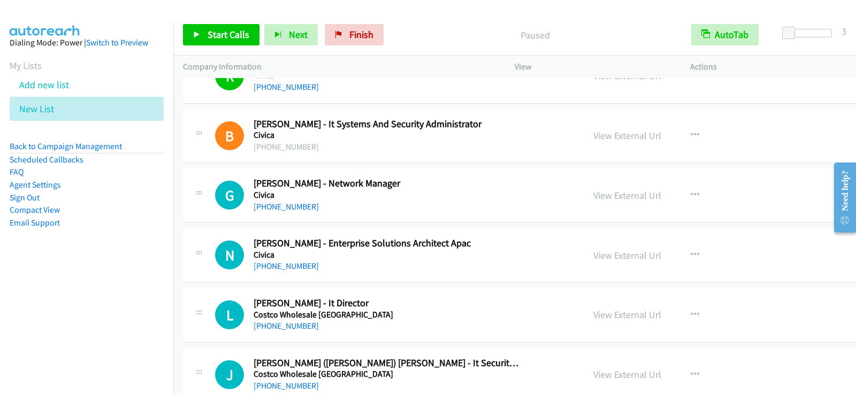
scroll to position [6366, 0]
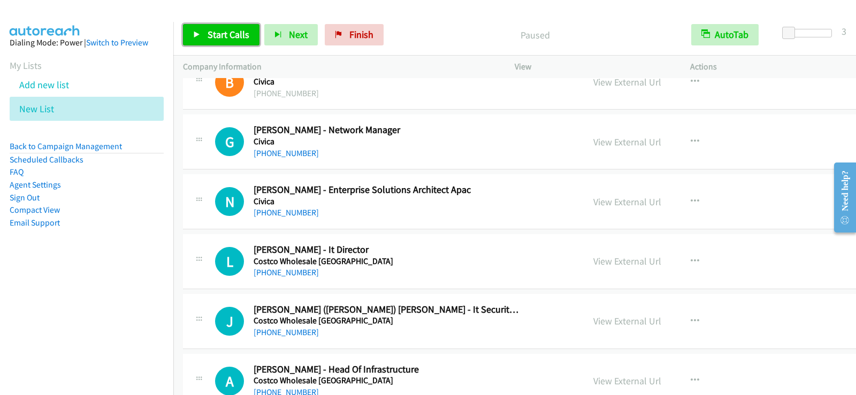
click at [253, 36] on link "Start Calls" at bounding box center [221, 34] width 77 height 21
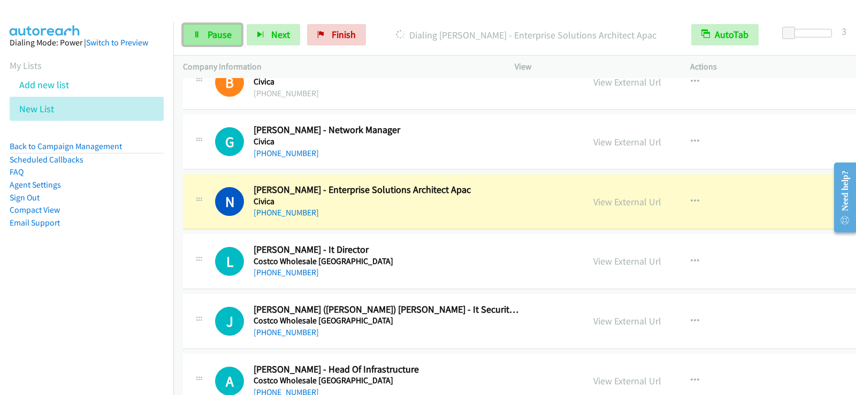
click at [209, 36] on span "Pause" at bounding box center [220, 34] width 24 height 12
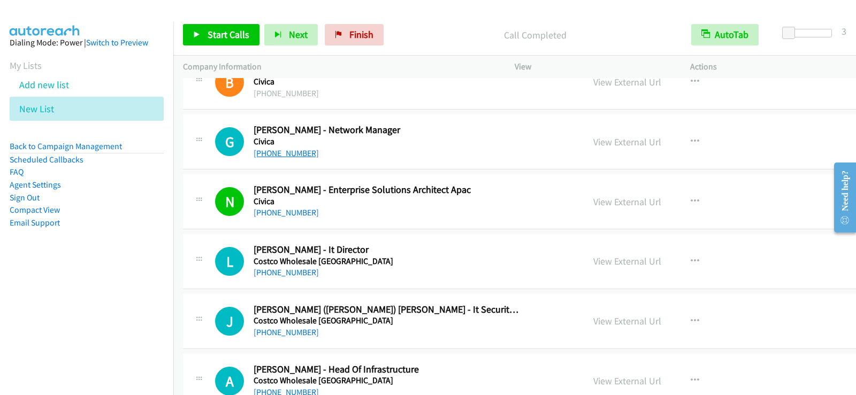
click at [286, 151] on link "+61 411 563 834" at bounding box center [286, 153] width 65 height 10
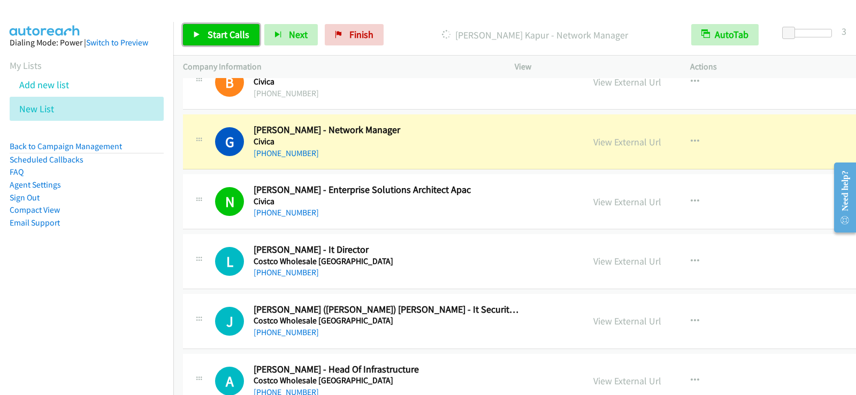
drag, startPoint x: 230, startPoint y: 33, endPoint x: 229, endPoint y: 58, distance: 25.7
click at [230, 33] on span "Start Calls" at bounding box center [229, 34] width 42 height 12
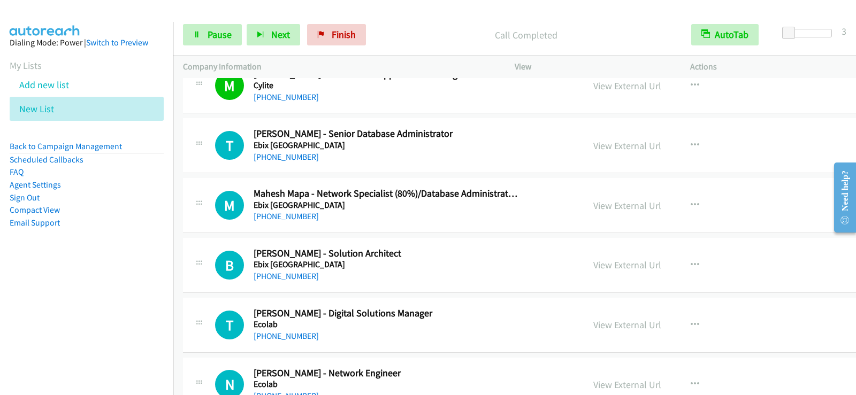
scroll to position [6741, 0]
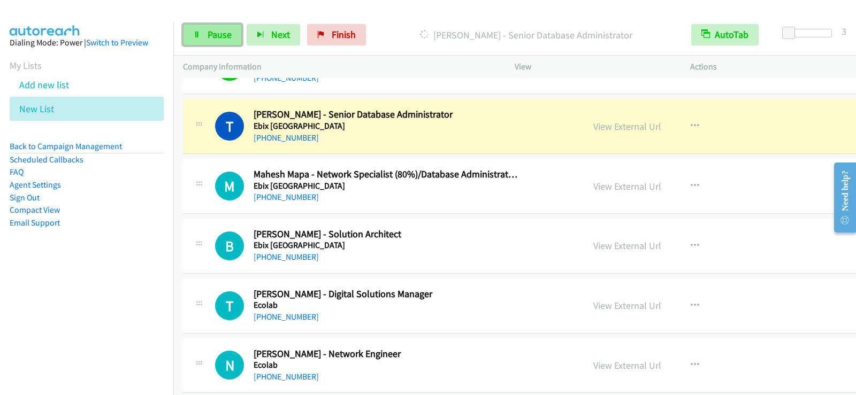
click at [213, 31] on span "Pause" at bounding box center [220, 34] width 24 height 12
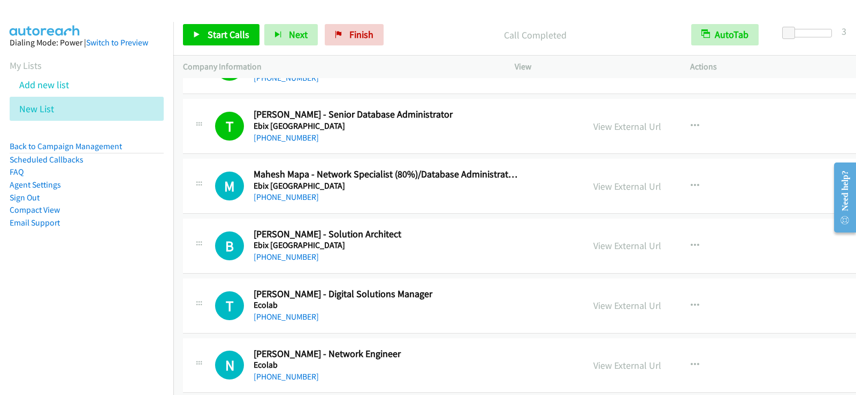
scroll to position [6794, 0]
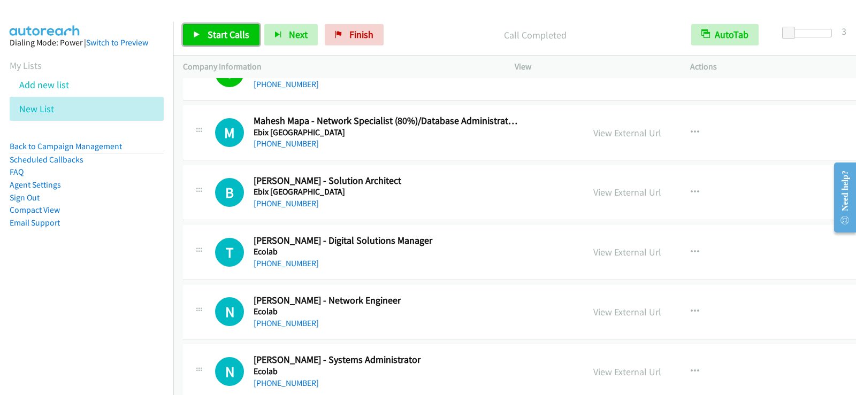
click at [242, 31] on span "Start Calls" at bounding box center [229, 34] width 42 height 12
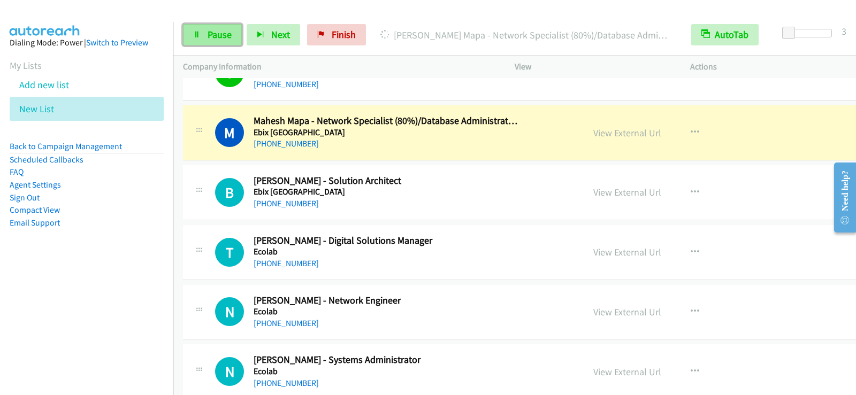
click at [206, 37] on link "Pause" at bounding box center [212, 34] width 59 height 21
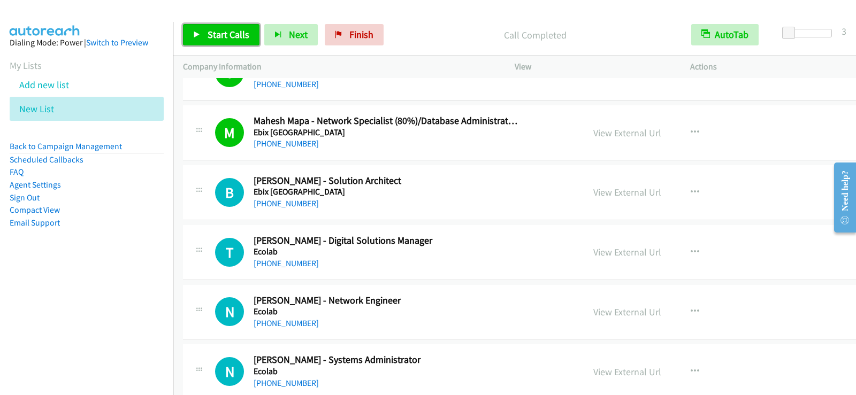
click at [214, 34] on span "Start Calls" at bounding box center [229, 34] width 42 height 12
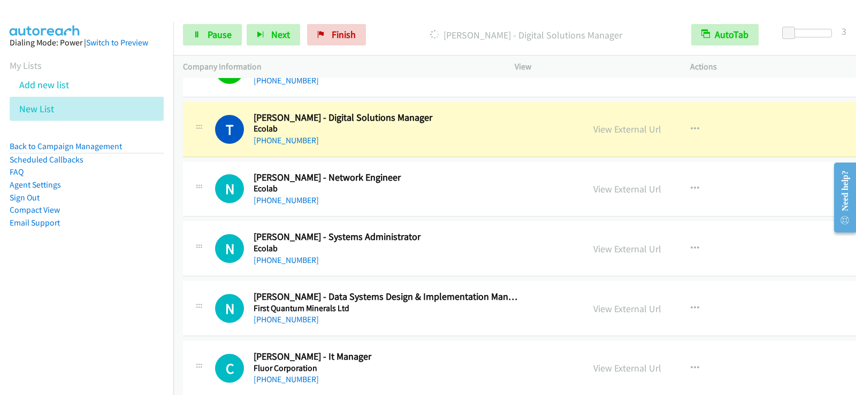
scroll to position [6901, 0]
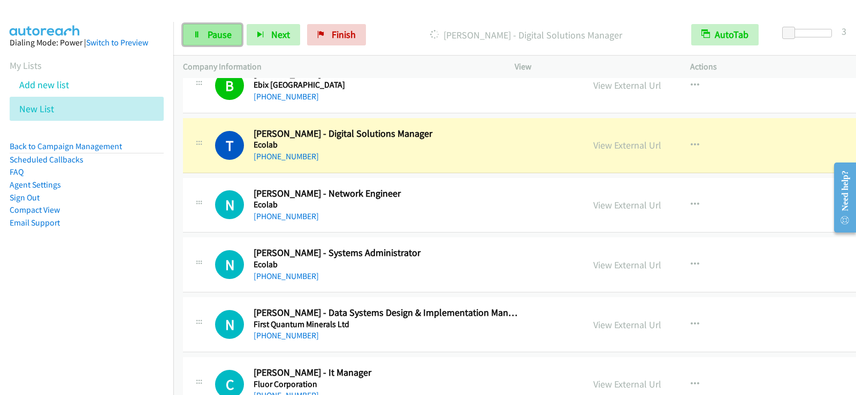
click at [217, 41] on link "Pause" at bounding box center [212, 34] width 59 height 21
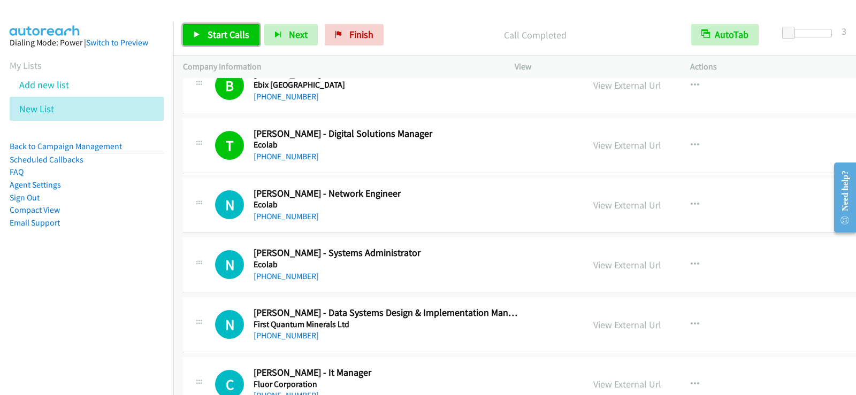
click at [212, 31] on span "Start Calls" at bounding box center [229, 34] width 42 height 12
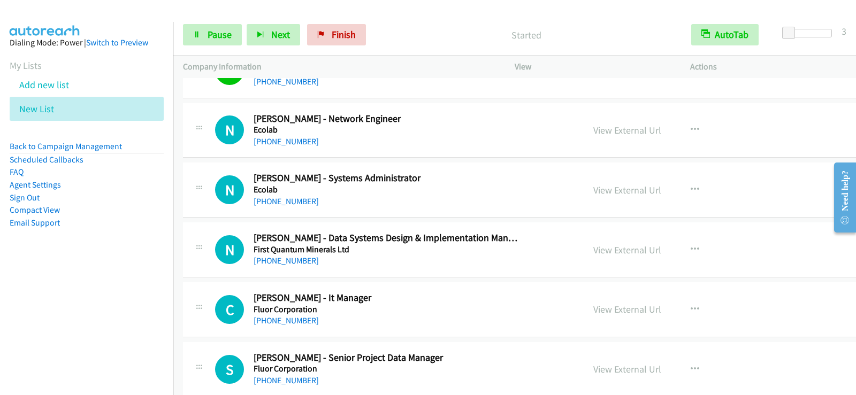
scroll to position [6998, 0]
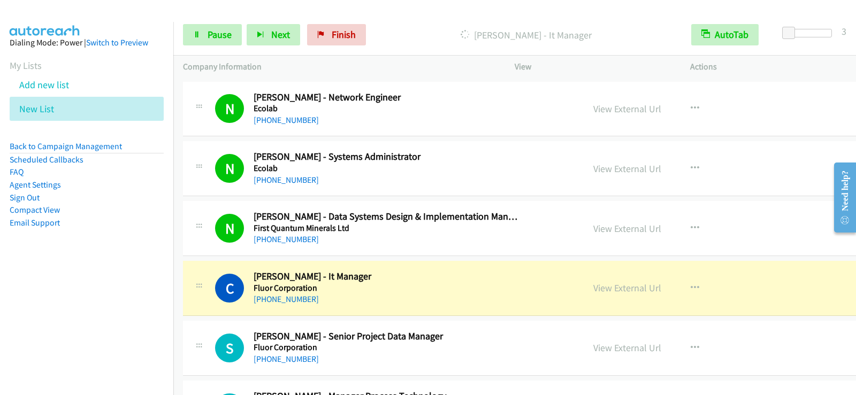
click at [97, 245] on aside "Dialing Mode: Power | Switch to Preview My Lists Add new list New List Back to …" at bounding box center [86, 150] width 173 height 256
click at [216, 29] on span "Pause" at bounding box center [220, 34] width 24 height 12
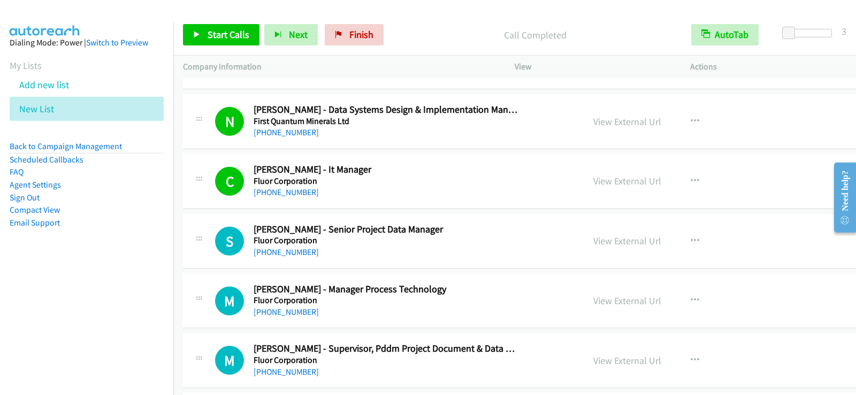
scroll to position [7212, 0]
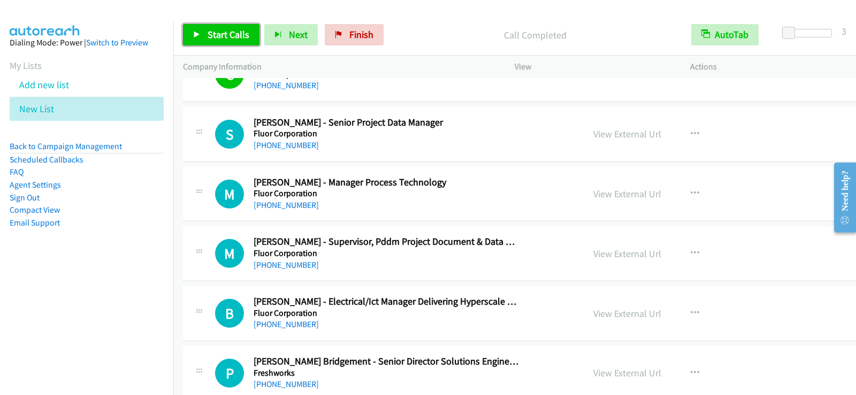
click at [208, 30] on span "Start Calls" at bounding box center [229, 34] width 42 height 12
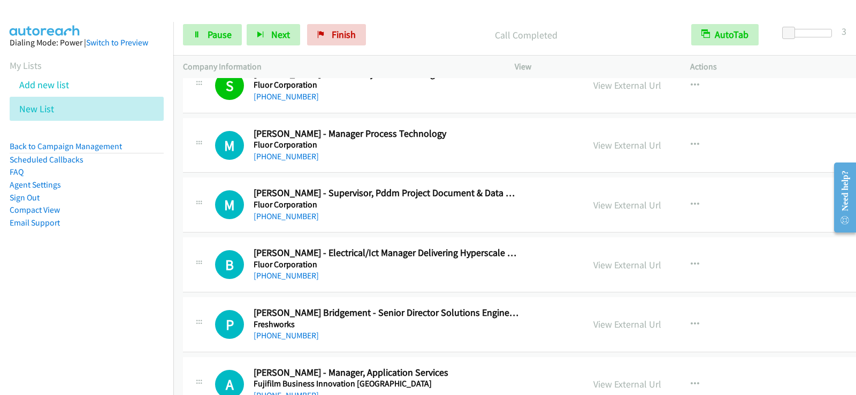
scroll to position [7265, 0]
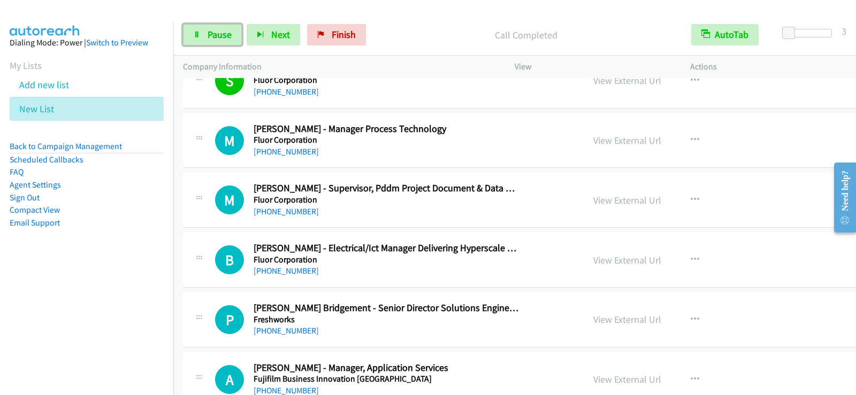
drag, startPoint x: 196, startPoint y: 40, endPoint x: 224, endPoint y: 110, distance: 75.2
click at [196, 40] on link "Pause" at bounding box center [212, 34] width 59 height 21
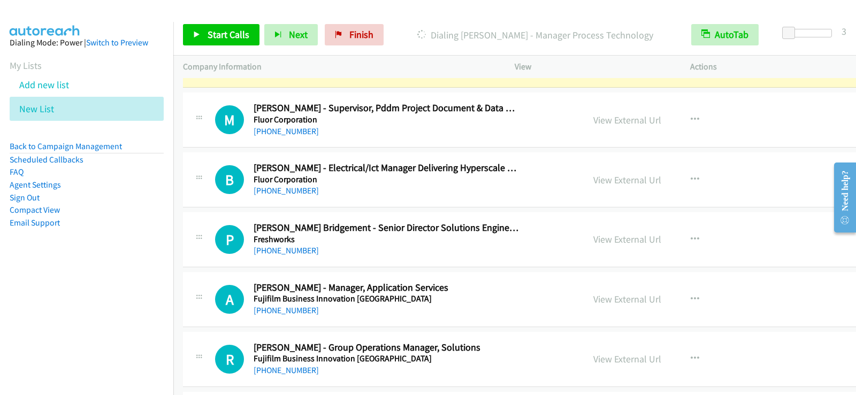
scroll to position [7372, 0]
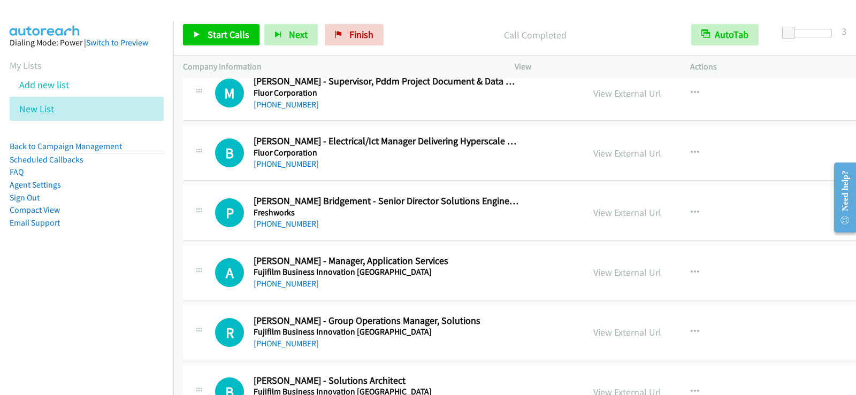
click at [483, 215] on h5 "Freshworks" at bounding box center [387, 213] width 267 height 11
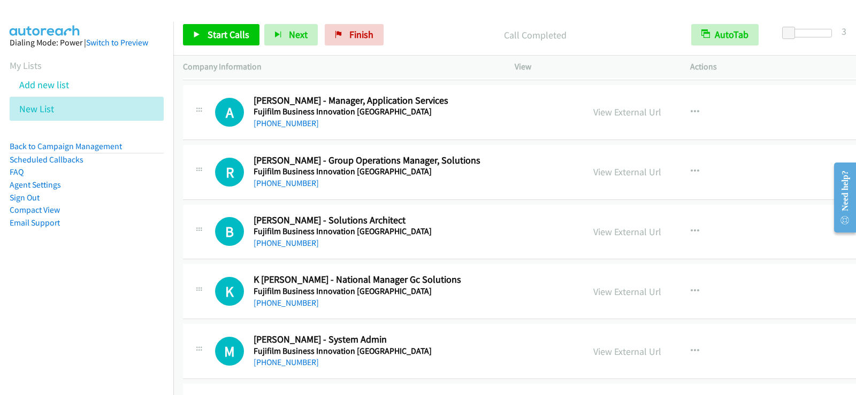
scroll to position [7586, 0]
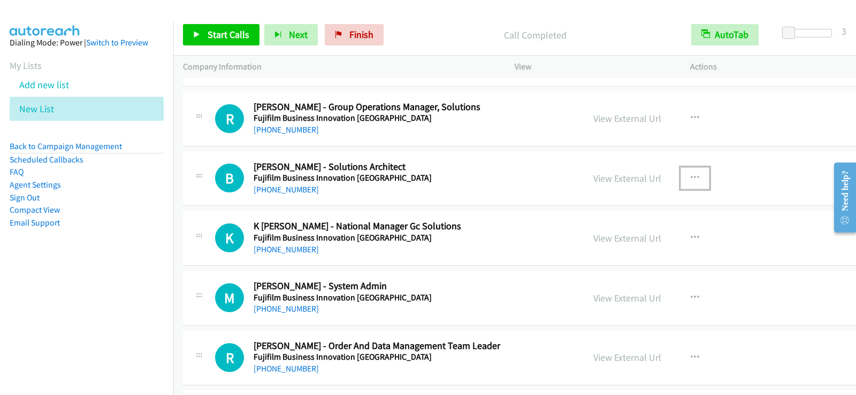
click at [691, 177] on icon "button" at bounding box center [695, 178] width 9 height 9
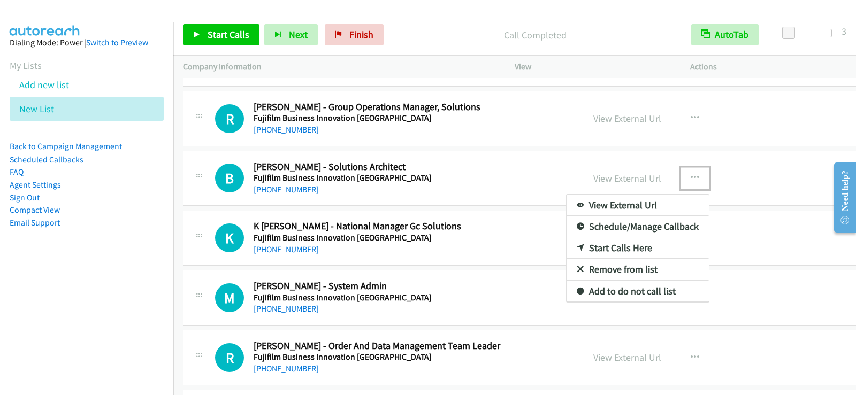
click at [567, 250] on link "Start Calls Here" at bounding box center [638, 248] width 142 height 21
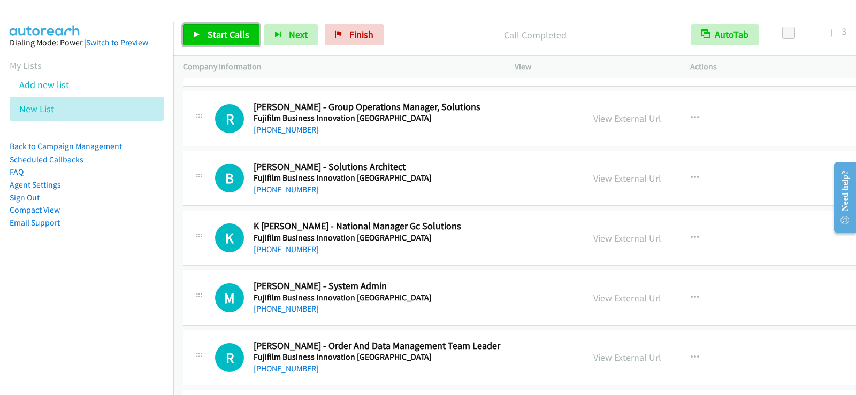
click at [220, 39] on span "Start Calls" at bounding box center [229, 34] width 42 height 12
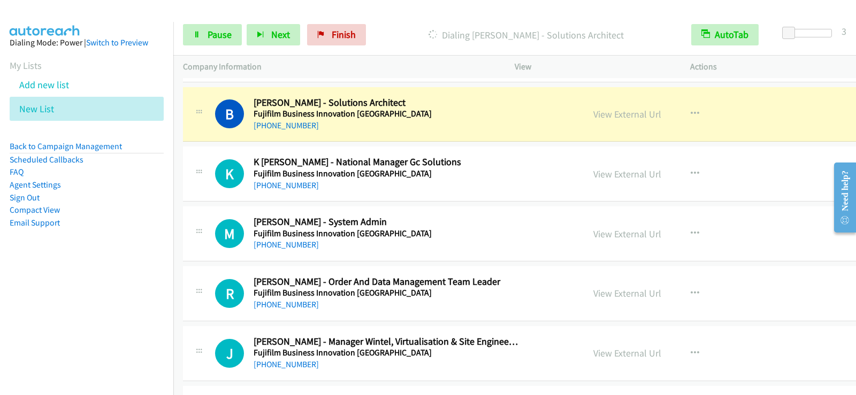
scroll to position [7672, 0]
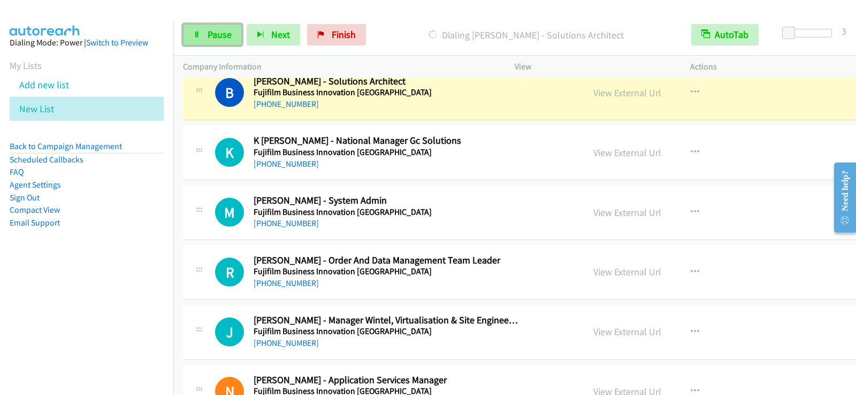
click at [211, 36] on span "Pause" at bounding box center [220, 34] width 24 height 12
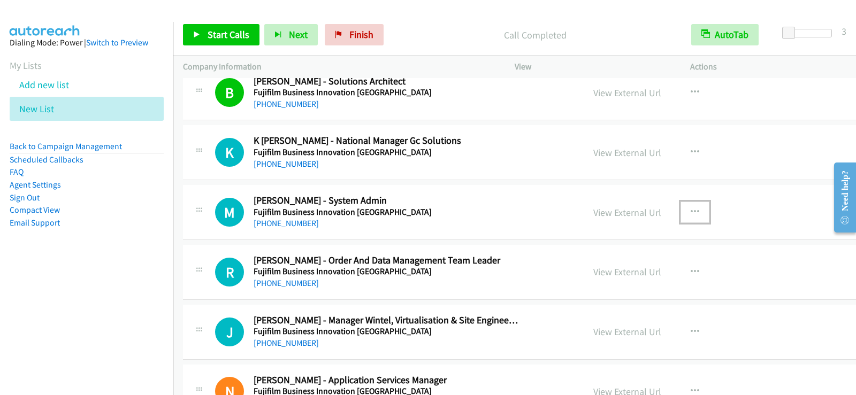
click at [681, 210] on button "button" at bounding box center [695, 212] width 29 height 21
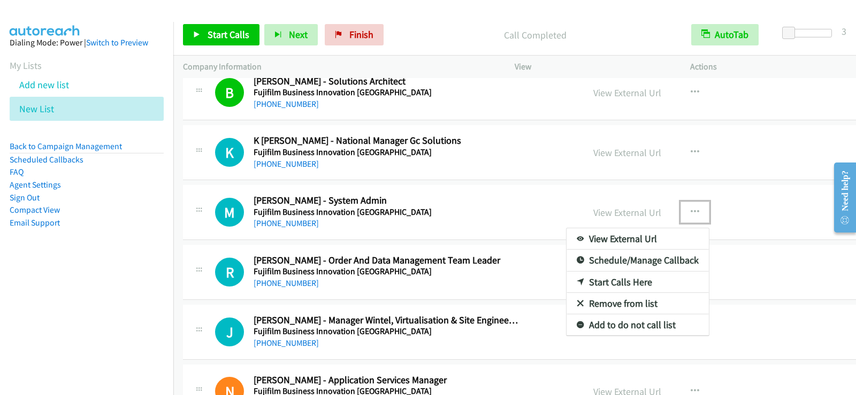
click at [567, 279] on link "Start Calls Here" at bounding box center [638, 282] width 142 height 21
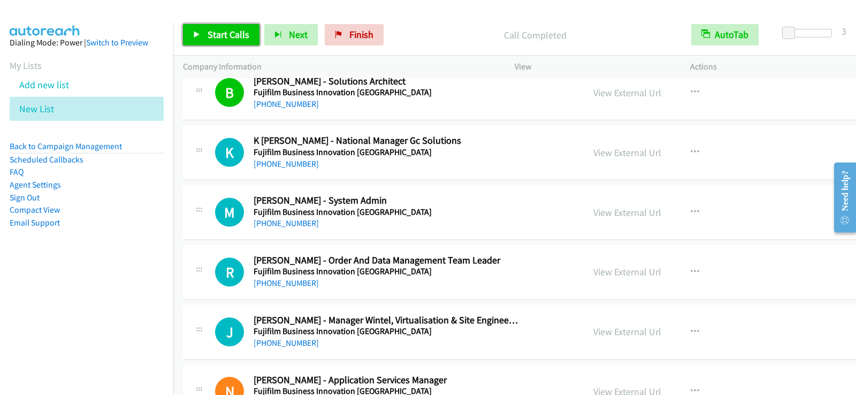
click at [223, 39] on span "Start Calls" at bounding box center [229, 34] width 42 height 12
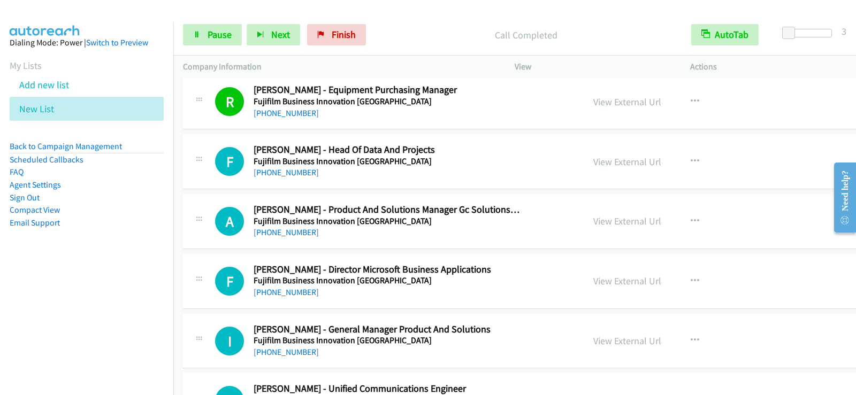
scroll to position [8046, 0]
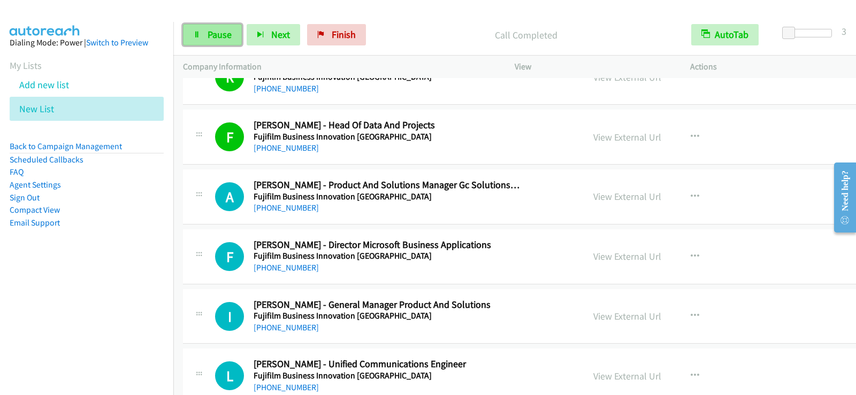
click at [221, 43] on link "Pause" at bounding box center [212, 34] width 59 height 21
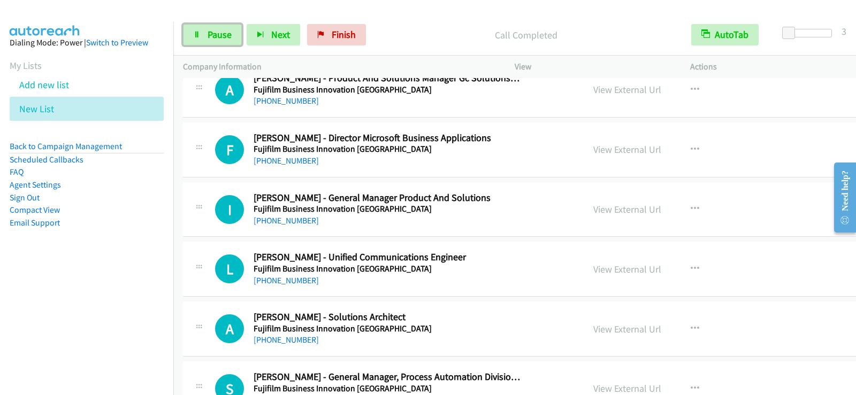
scroll to position [8207, 0]
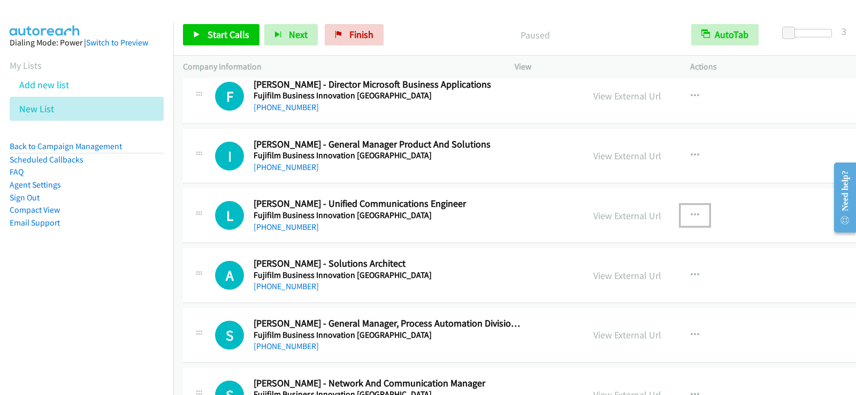
click at [691, 212] on icon "button" at bounding box center [695, 215] width 9 height 9
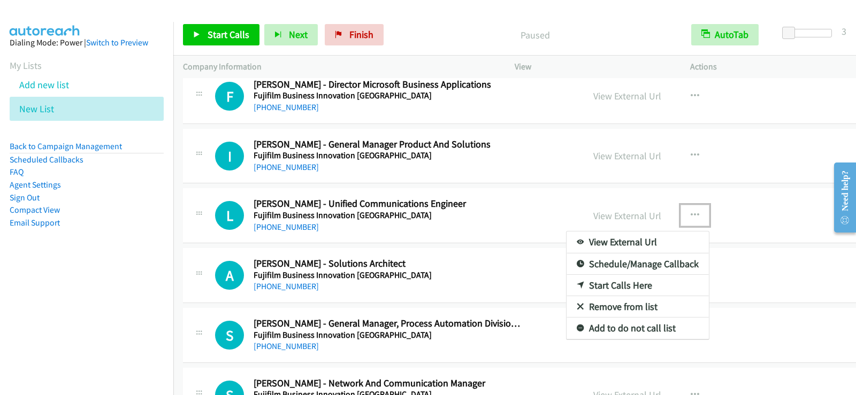
click at [567, 286] on link "Start Calls Here" at bounding box center [638, 285] width 142 height 21
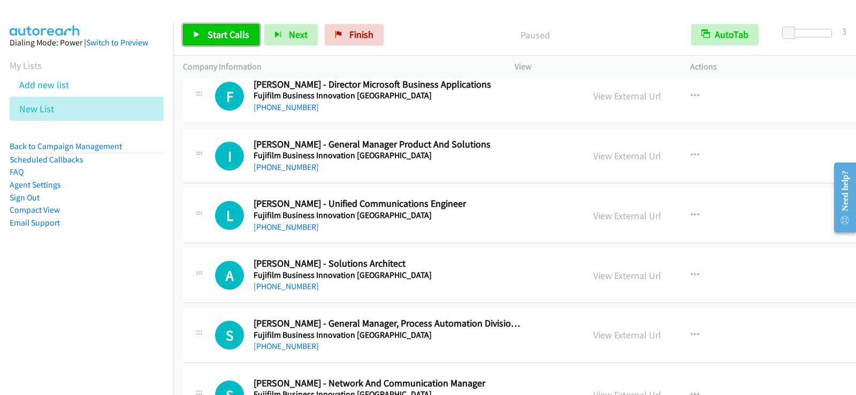
click at [230, 36] on span "Start Calls" at bounding box center [229, 34] width 42 height 12
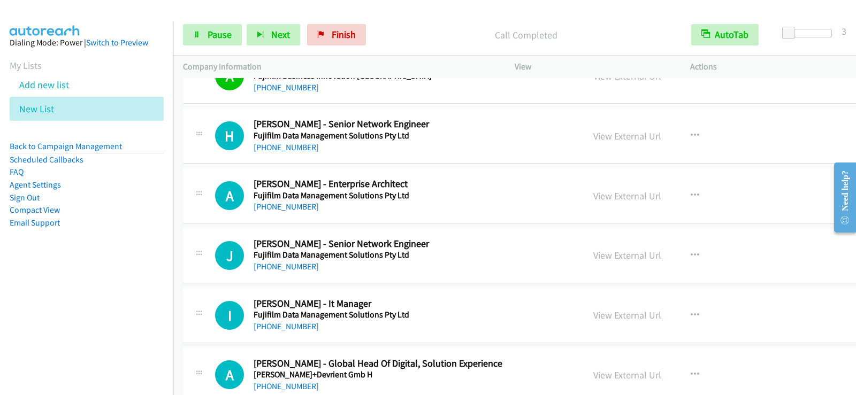
scroll to position [8667, 0]
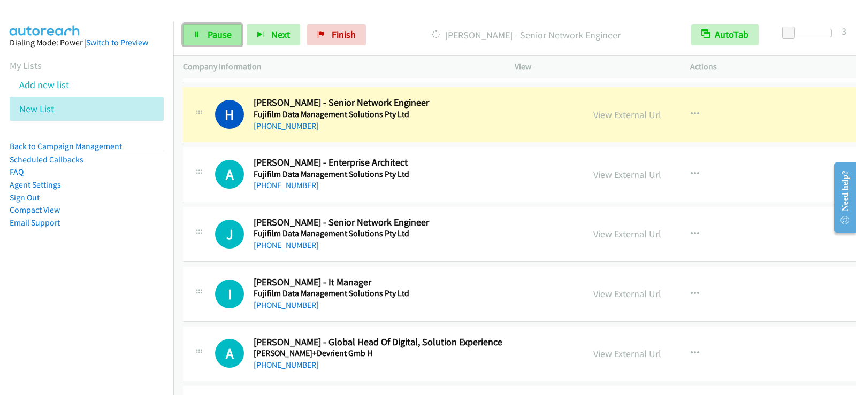
click at [223, 30] on span "Pause" at bounding box center [220, 34] width 24 height 12
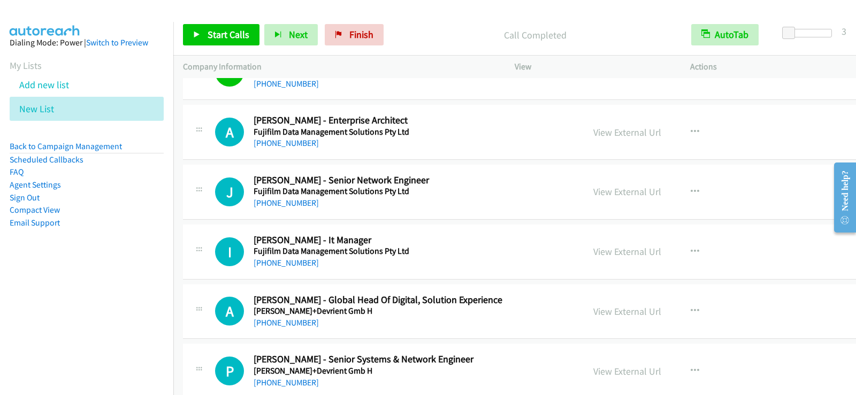
scroll to position [8720, 0]
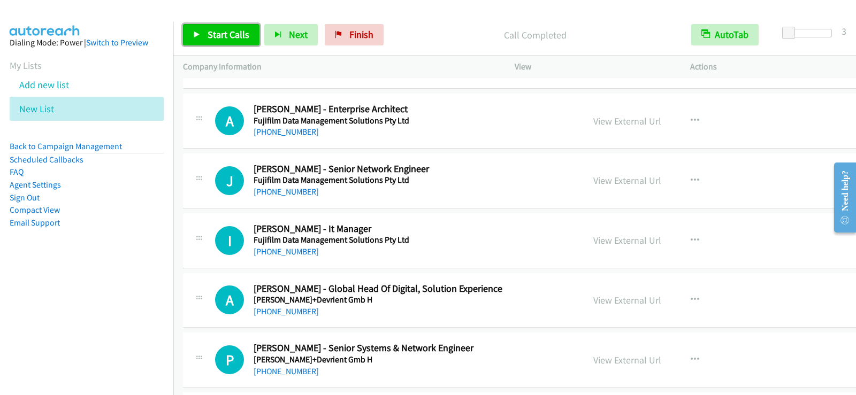
click at [204, 38] on link "Start Calls" at bounding box center [221, 34] width 77 height 21
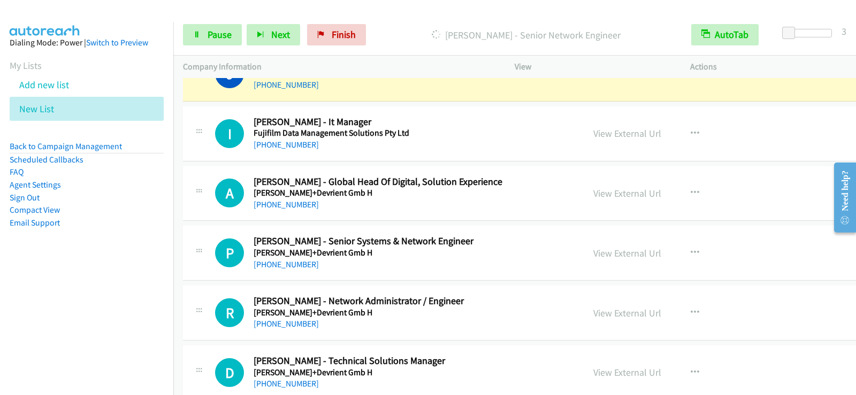
scroll to position [8774, 0]
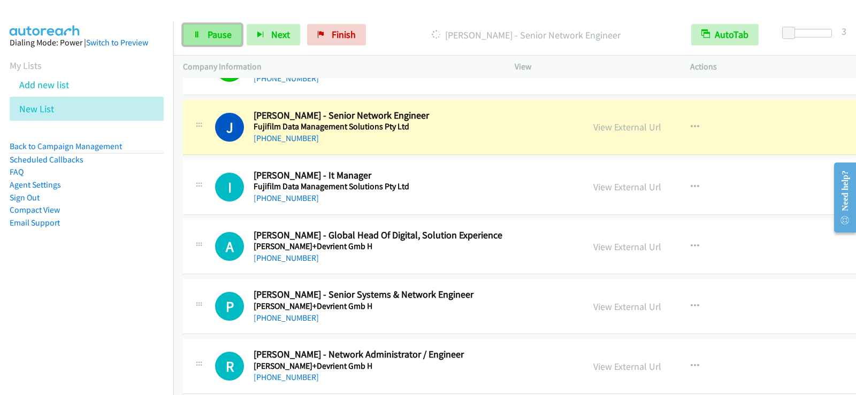
click at [228, 32] on span "Pause" at bounding box center [220, 34] width 24 height 12
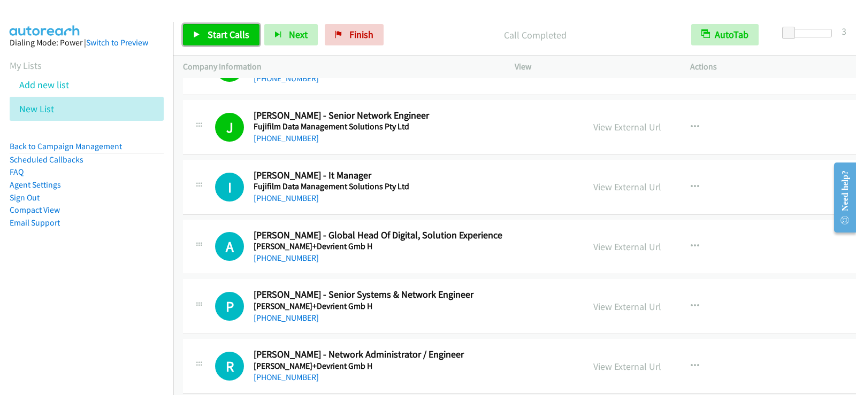
click at [226, 39] on span "Start Calls" at bounding box center [229, 34] width 42 height 12
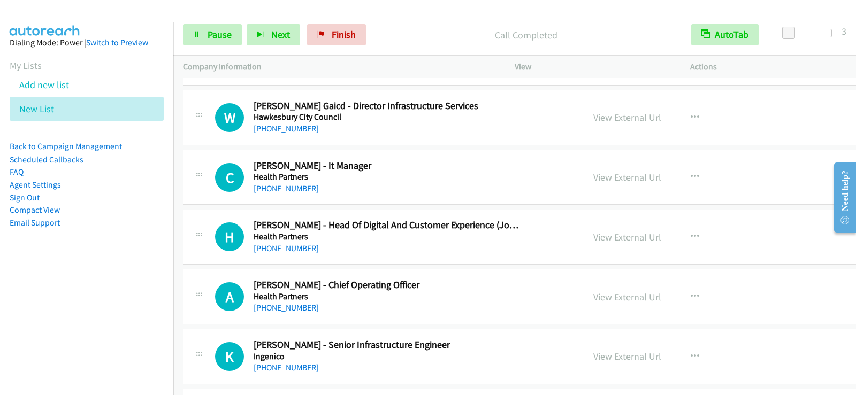
scroll to position [9148, 0]
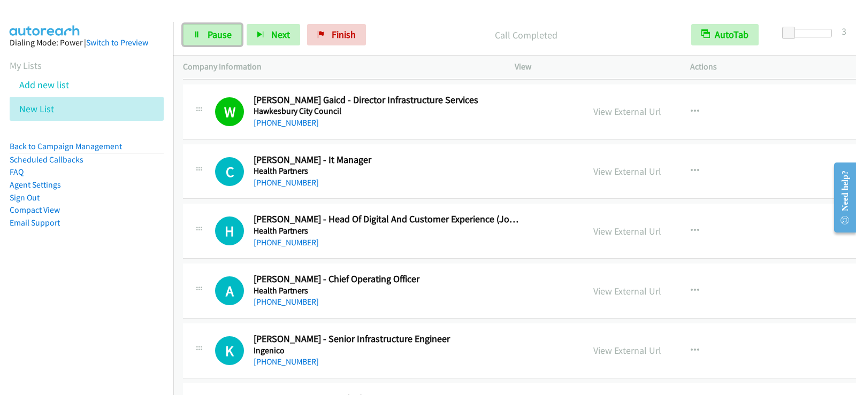
drag, startPoint x: 203, startPoint y: 36, endPoint x: 201, endPoint y: 48, distance: 11.9
click at [203, 36] on link "Pause" at bounding box center [212, 34] width 59 height 21
click at [211, 25] on link "Start Calls" at bounding box center [221, 34] width 77 height 21
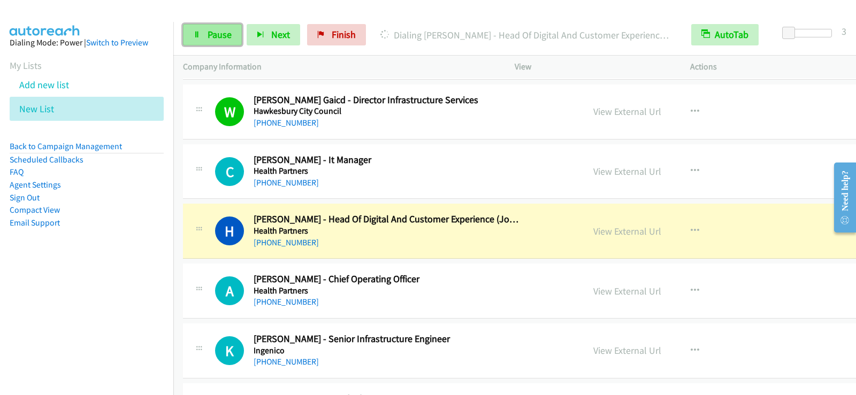
click at [216, 39] on span "Pause" at bounding box center [220, 34] width 24 height 12
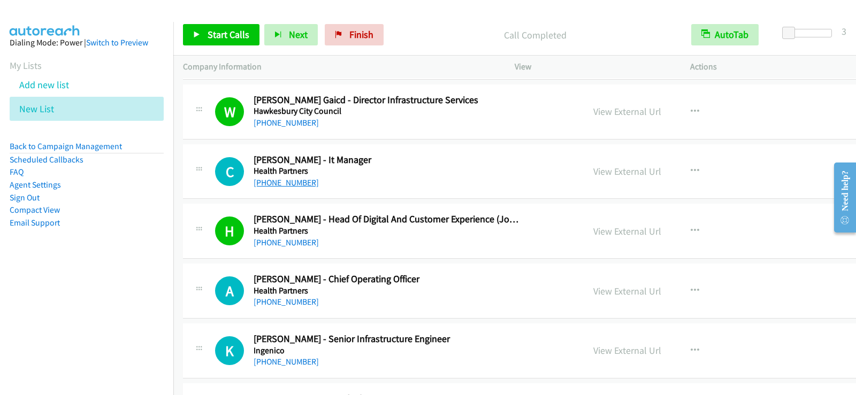
click at [280, 185] on link "+61 488 598 819" at bounding box center [286, 183] width 65 height 10
drag, startPoint x: 219, startPoint y: 35, endPoint x: 220, endPoint y: 41, distance: 6.4
click at [219, 35] on span "Start Calls" at bounding box center [229, 34] width 42 height 12
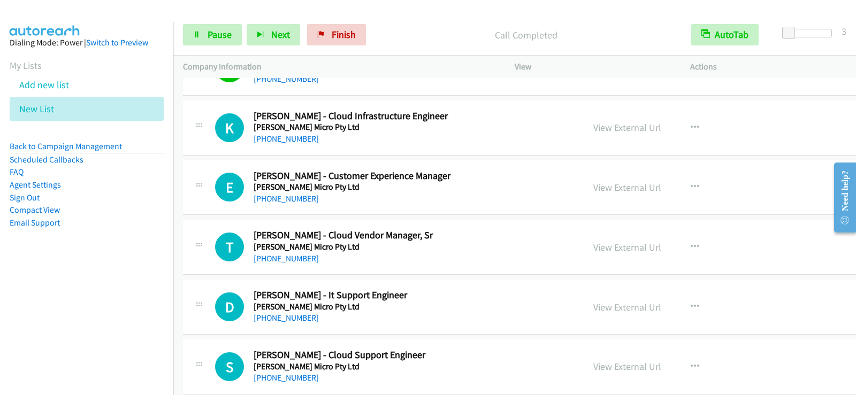
scroll to position [9812, 0]
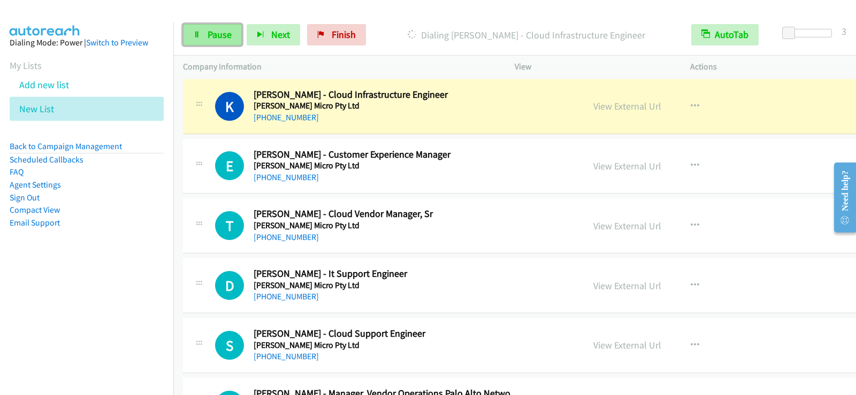
click at [224, 41] on link "Pause" at bounding box center [212, 34] width 59 height 21
